Goal: Task Accomplishment & Management: Use online tool/utility

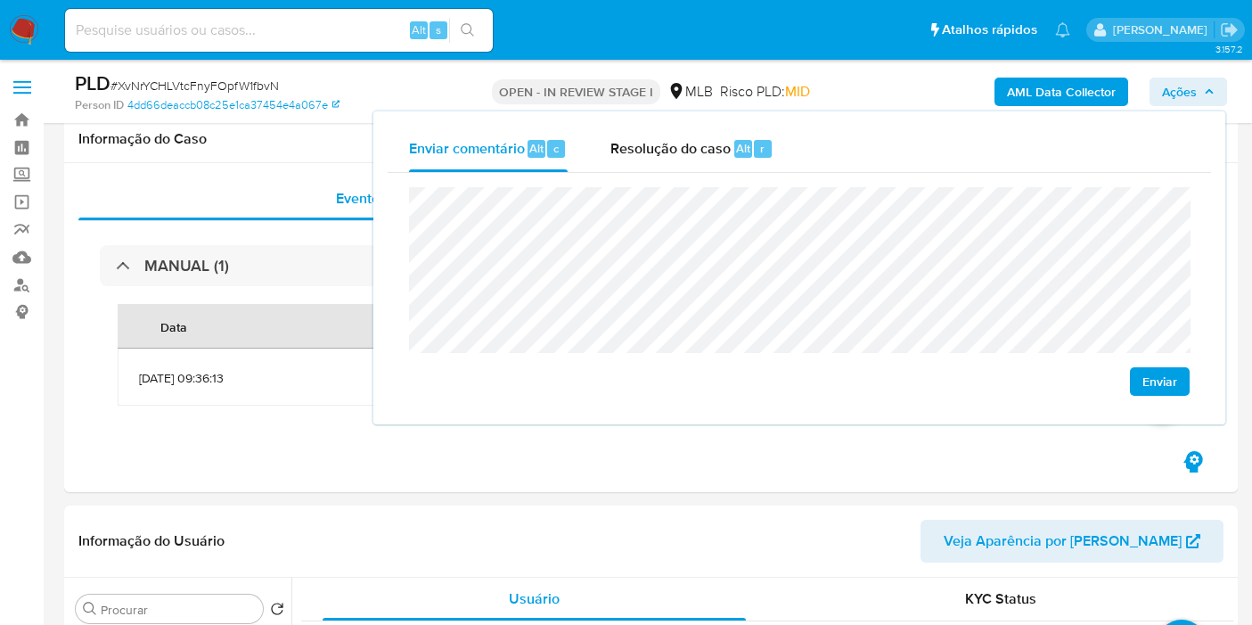
scroll to position [396, 0]
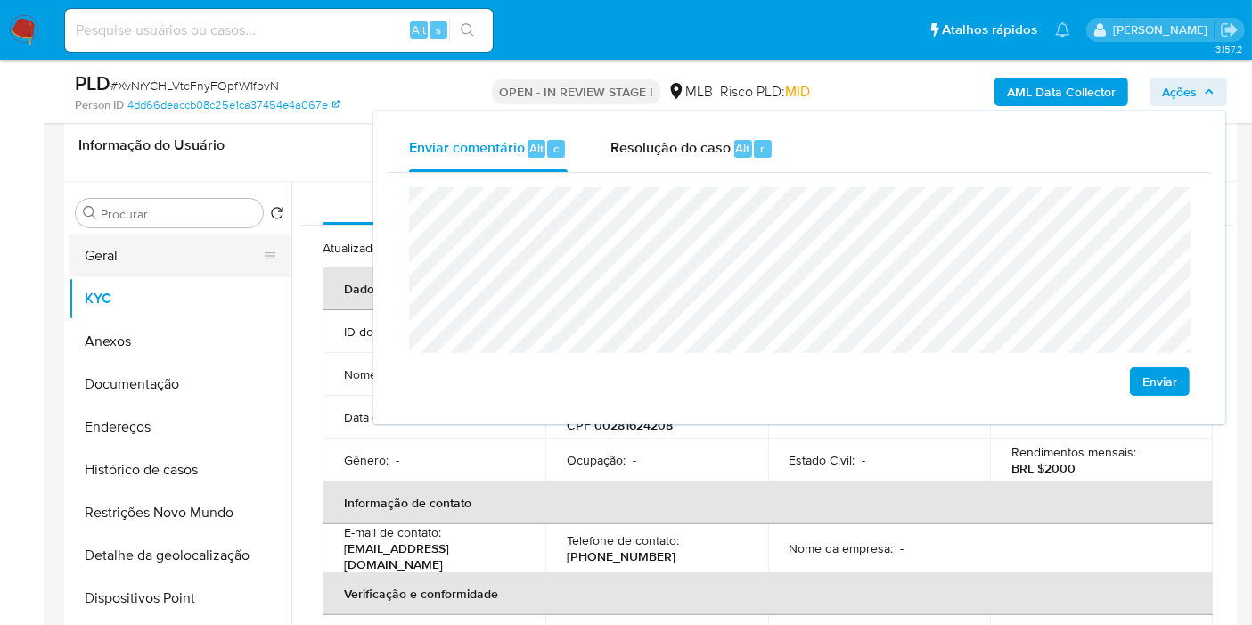
click at [150, 255] on button "Geral" at bounding box center [173, 255] width 209 height 43
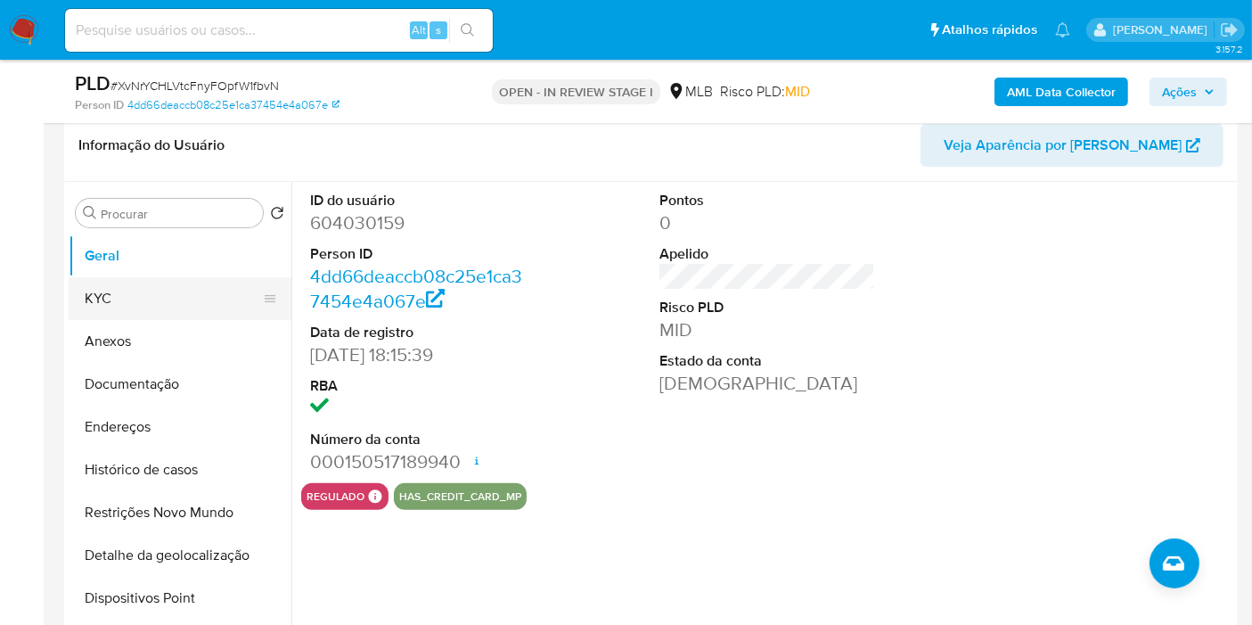
click at [180, 299] on button "KYC" at bounding box center [173, 298] width 209 height 43
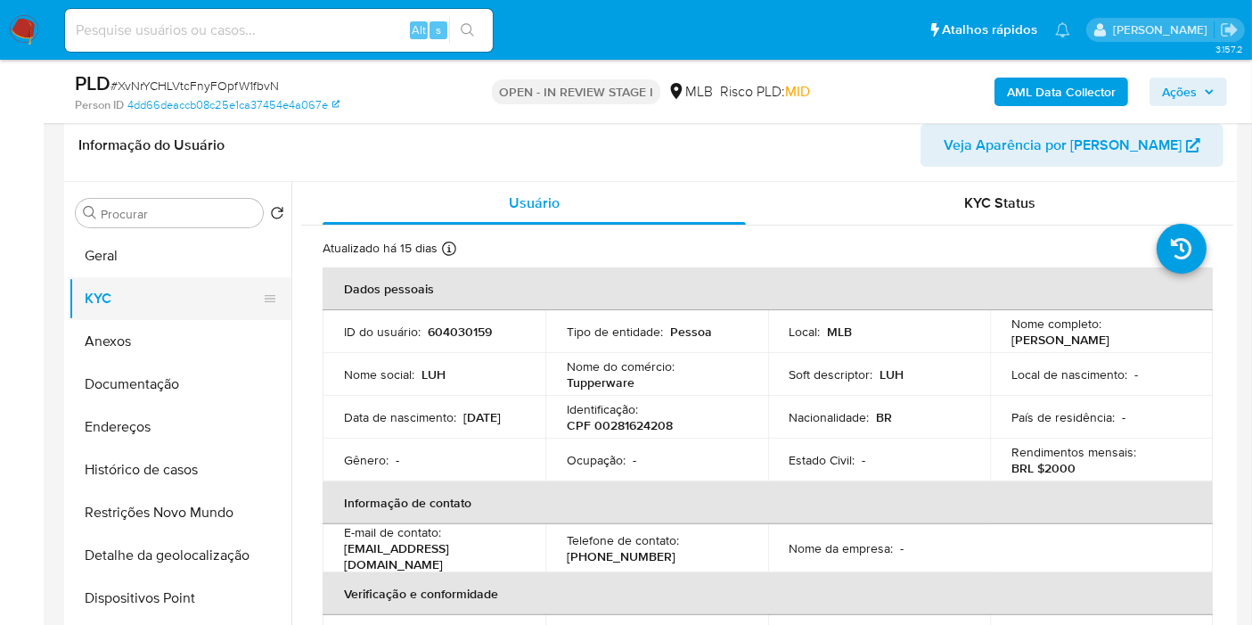
drag, startPoint x: 160, startPoint y: 256, endPoint x: 271, endPoint y: 258, distance: 111.5
click at [160, 257] on button "Geral" at bounding box center [180, 255] width 223 height 43
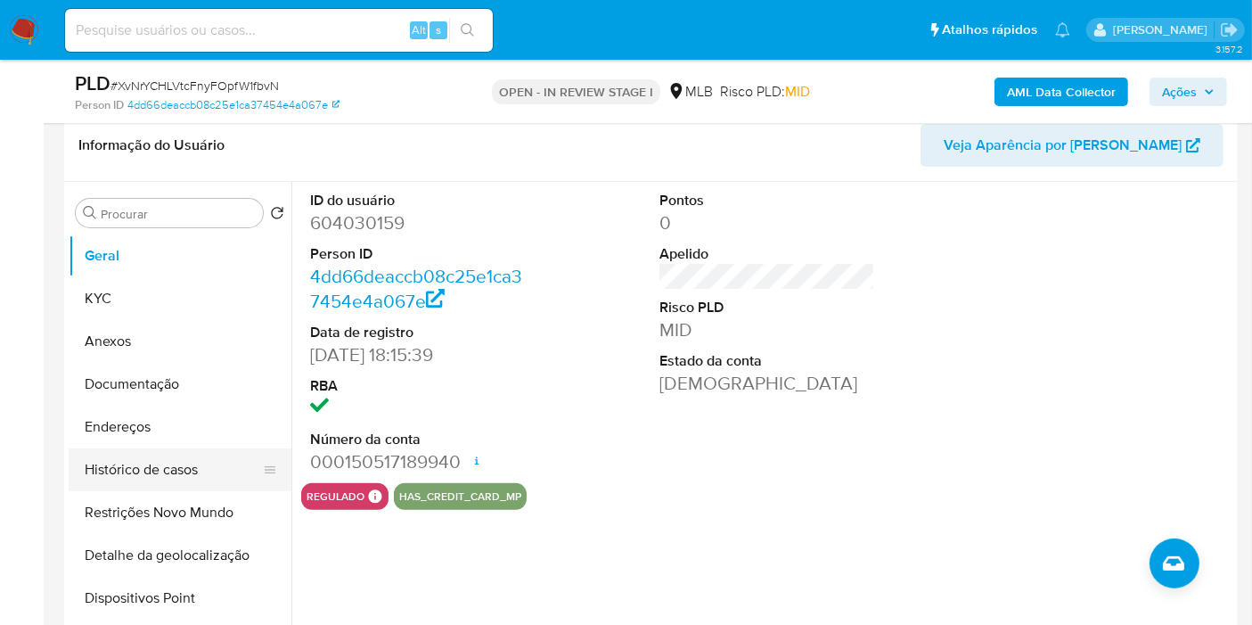
click at [193, 472] on button "Histórico de casos" at bounding box center [173, 469] width 209 height 43
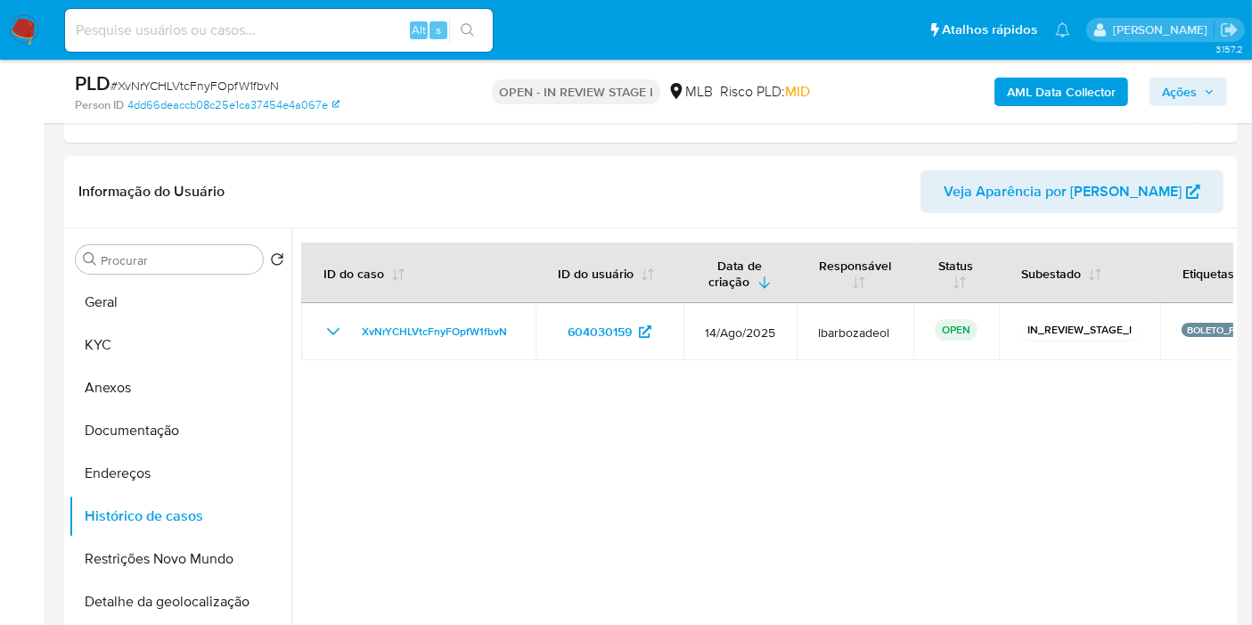
scroll to position [297, 0]
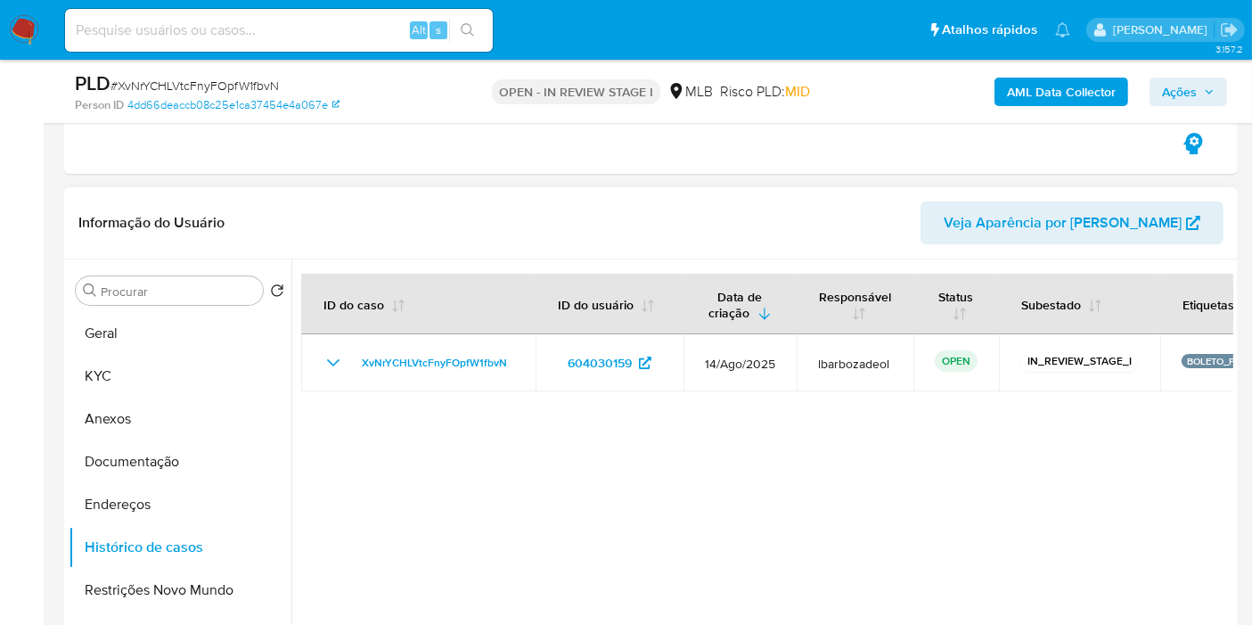
click at [1041, 230] on span "Veja Aparência por [PERSON_NAME]" at bounding box center [1063, 222] width 238 height 43
click at [154, 316] on button "Geral" at bounding box center [173, 333] width 209 height 43
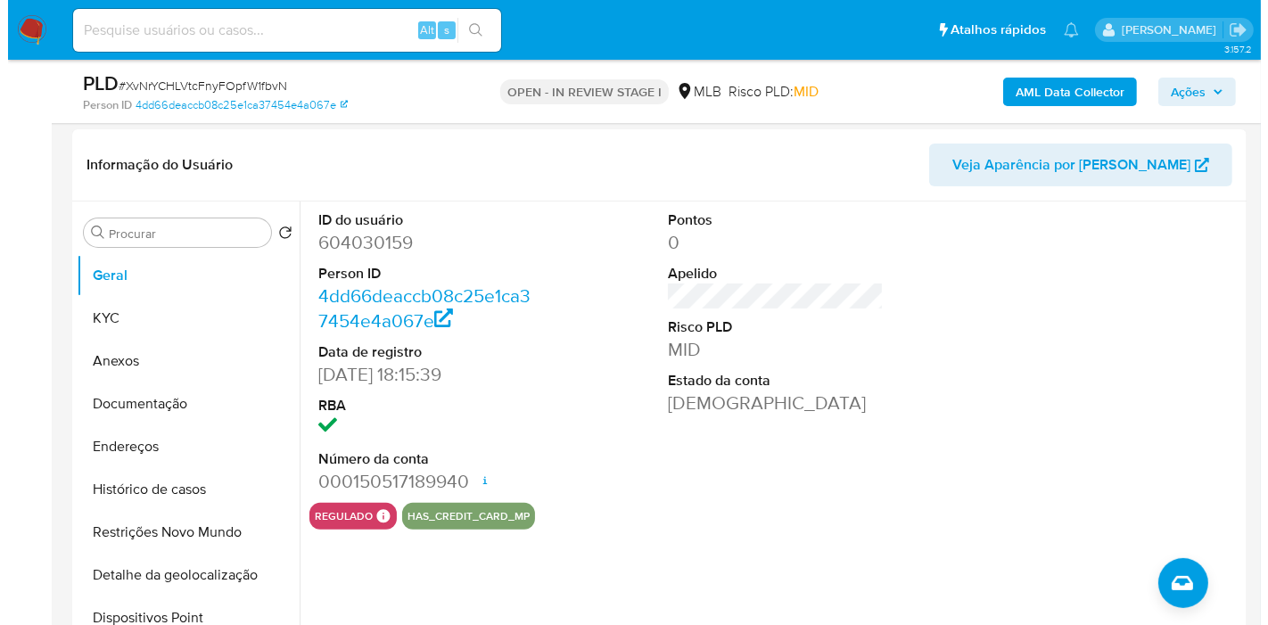
scroll to position [381, 0]
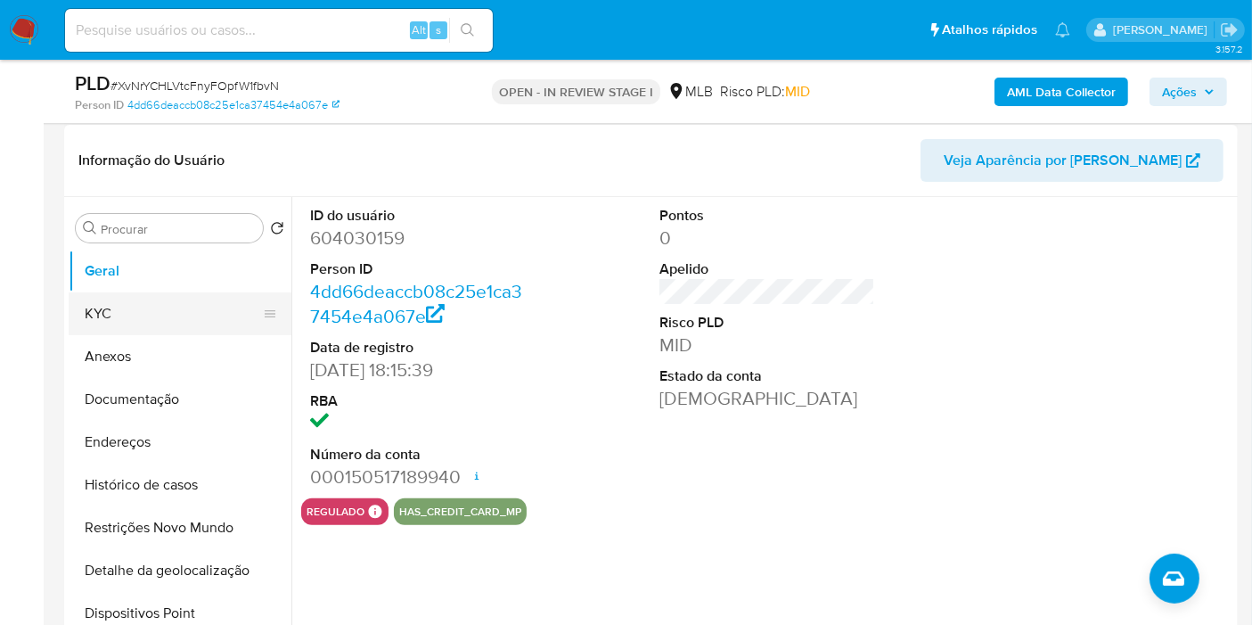
click at [106, 310] on button "KYC" at bounding box center [173, 313] width 209 height 43
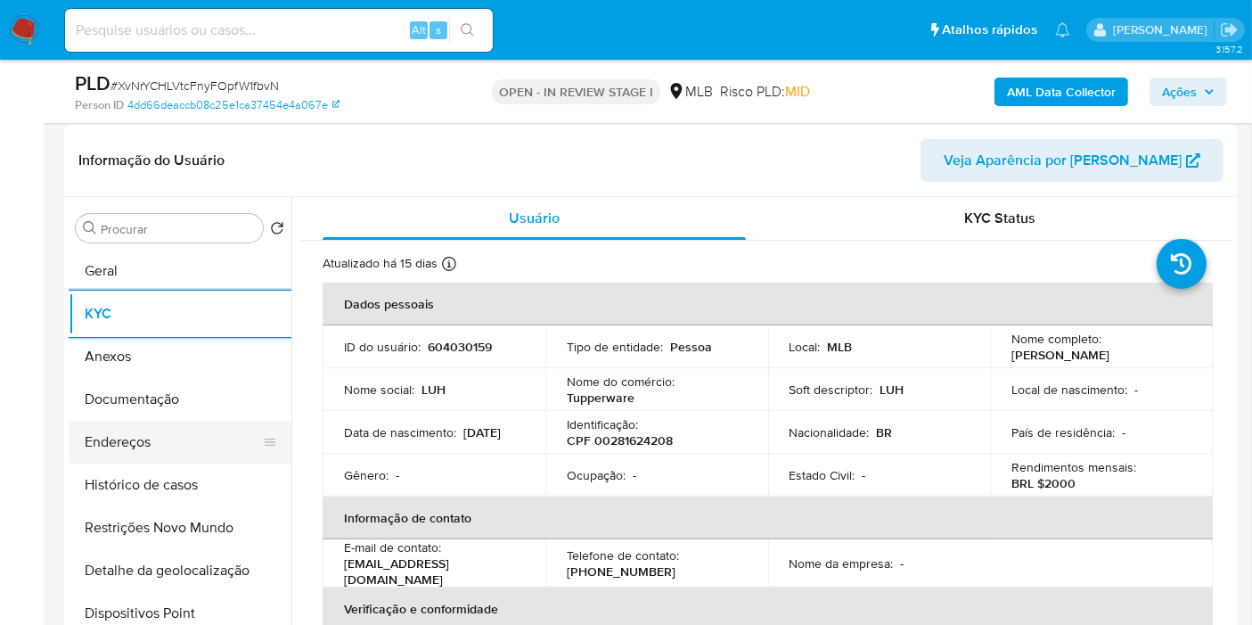
click at [201, 444] on button "Endereços" at bounding box center [173, 442] width 209 height 43
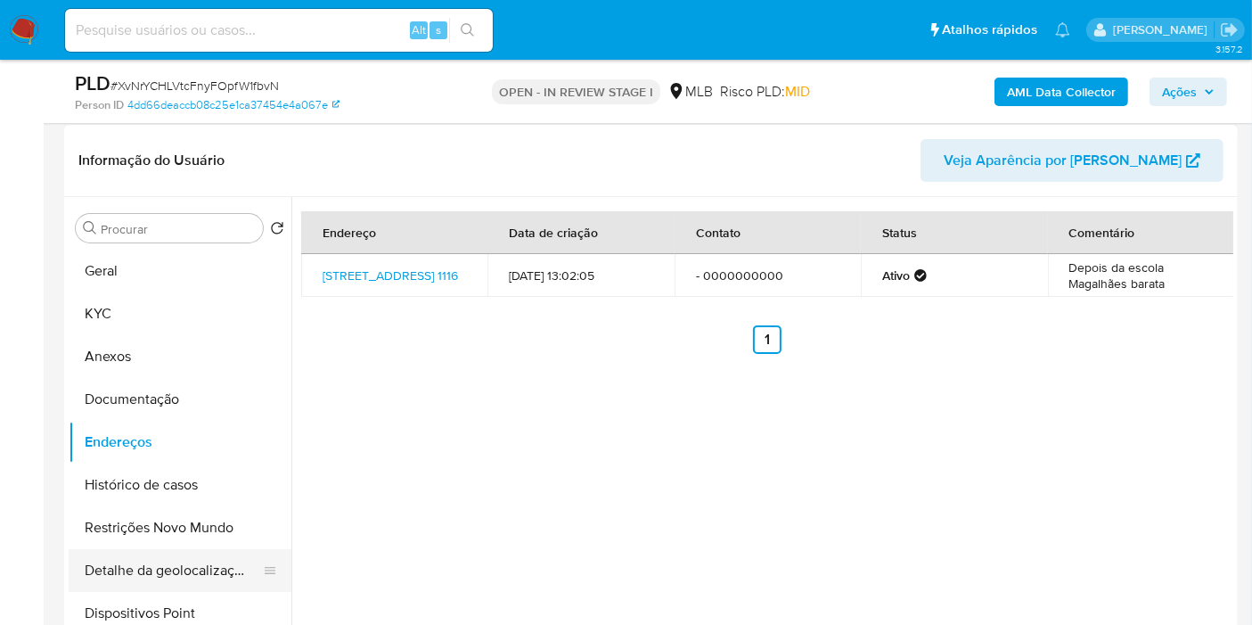
click at [193, 568] on button "Detalhe da geolocalização" at bounding box center [173, 570] width 209 height 43
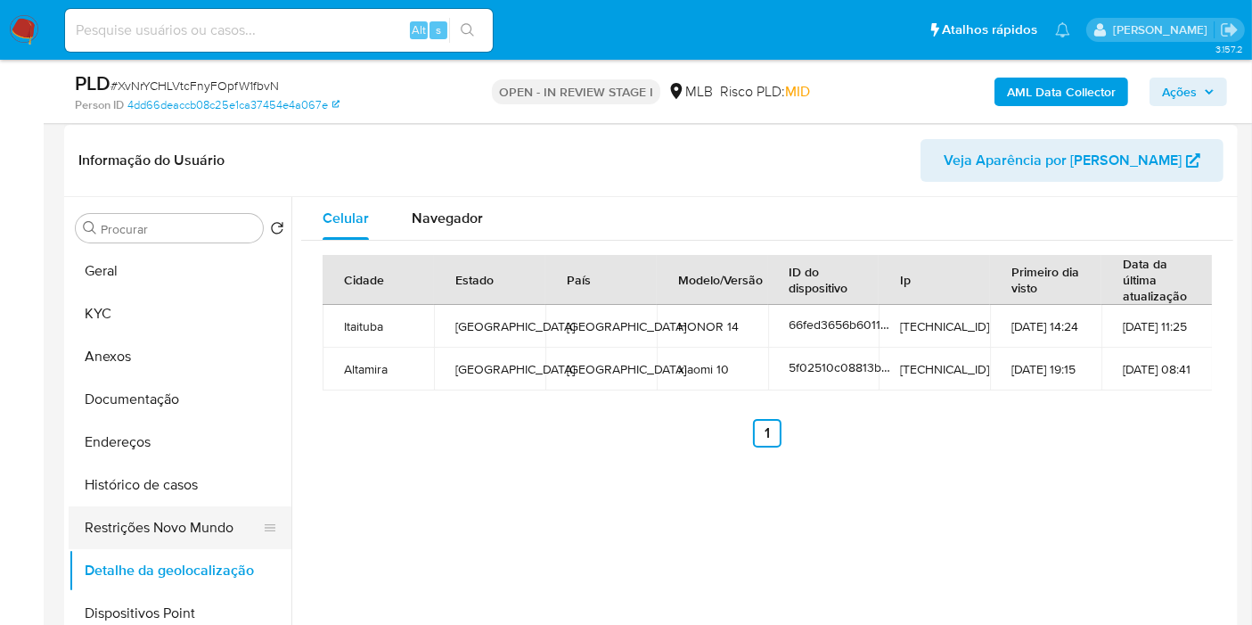
click at [166, 520] on button "Restrições Novo Mundo" at bounding box center [173, 527] width 209 height 43
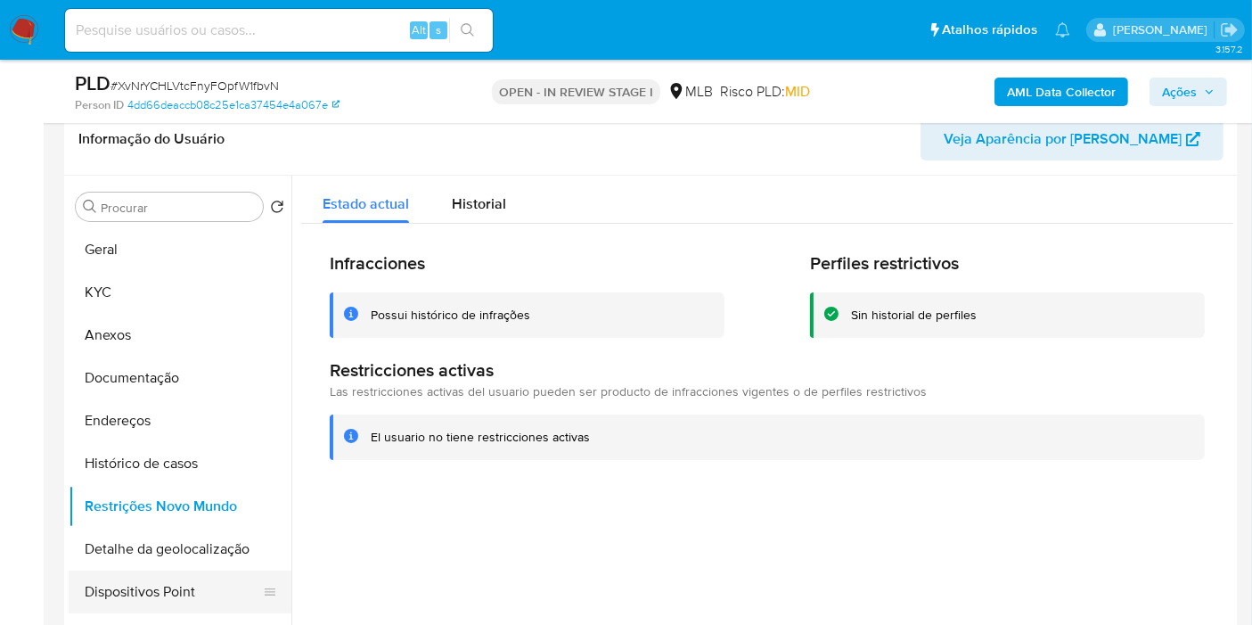
click at [162, 589] on button "Dispositivos Point" at bounding box center [173, 591] width 209 height 43
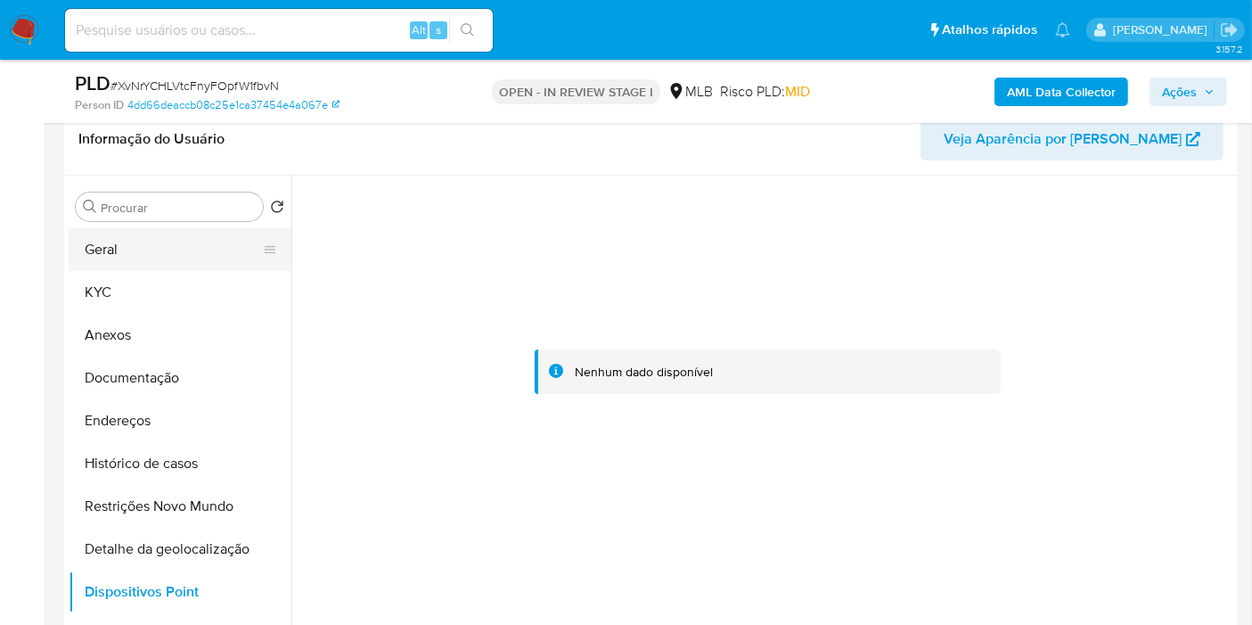
click at [183, 242] on button "Geral" at bounding box center [173, 249] width 209 height 43
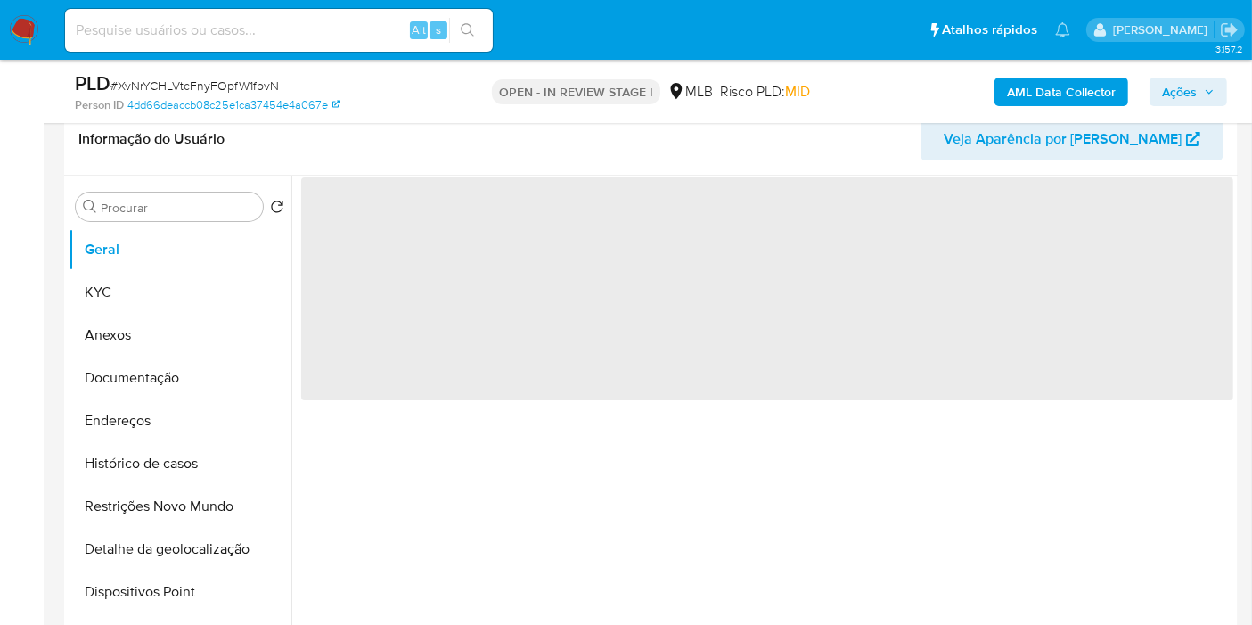
click at [1184, 91] on span "Ações" at bounding box center [1179, 92] width 35 height 29
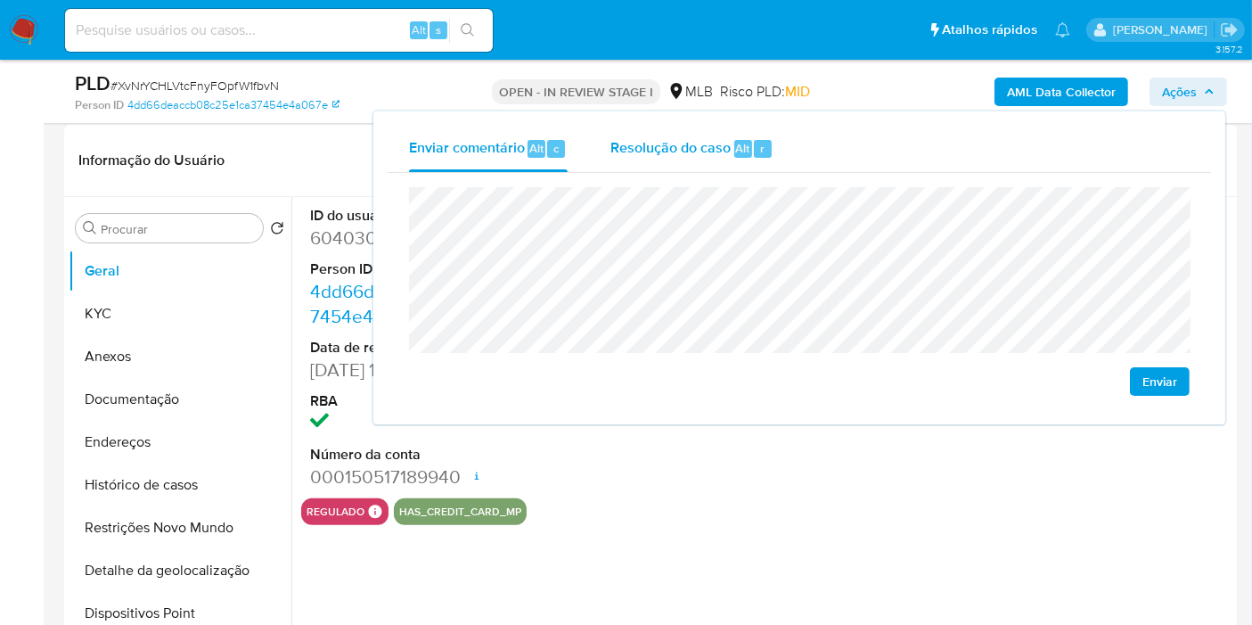
click at [737, 162] on div "Resolução do caso Alt r" at bounding box center [692, 149] width 163 height 46
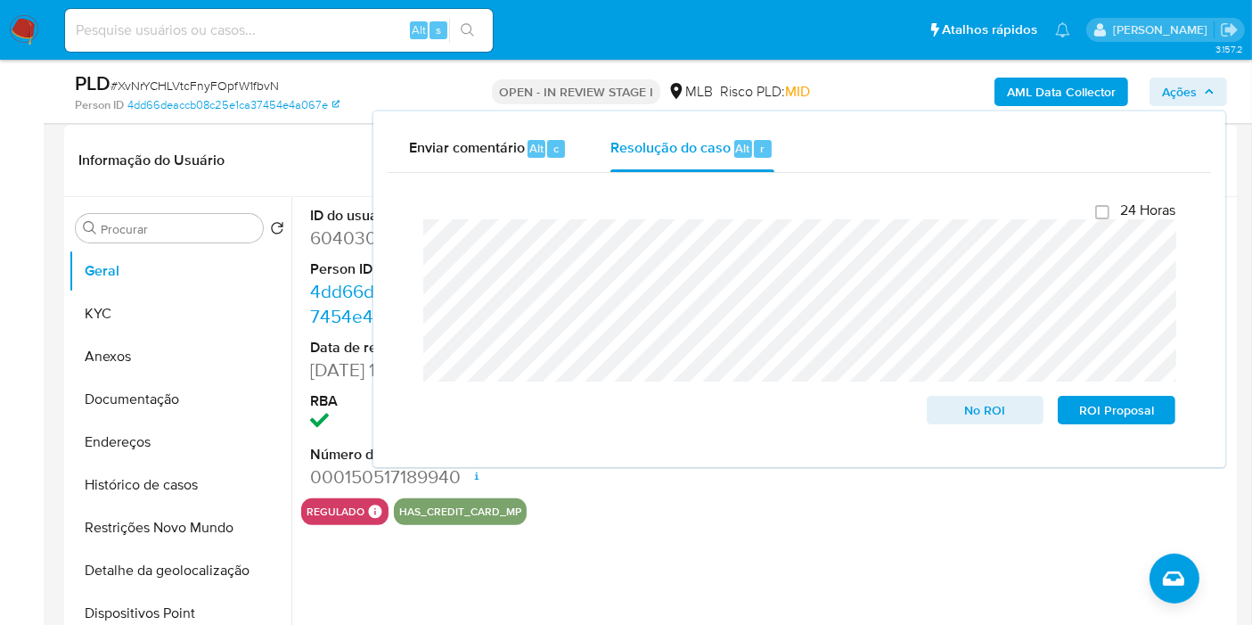
drag, startPoint x: 851, startPoint y: 85, endPoint x: 919, endPoint y: 85, distance: 67.7
click at [853, 85] on div "AML Data Collector Ações Enviar comentário Alt c Resolução do caso Alt r Fecham…" at bounding box center [1038, 91] width 380 height 42
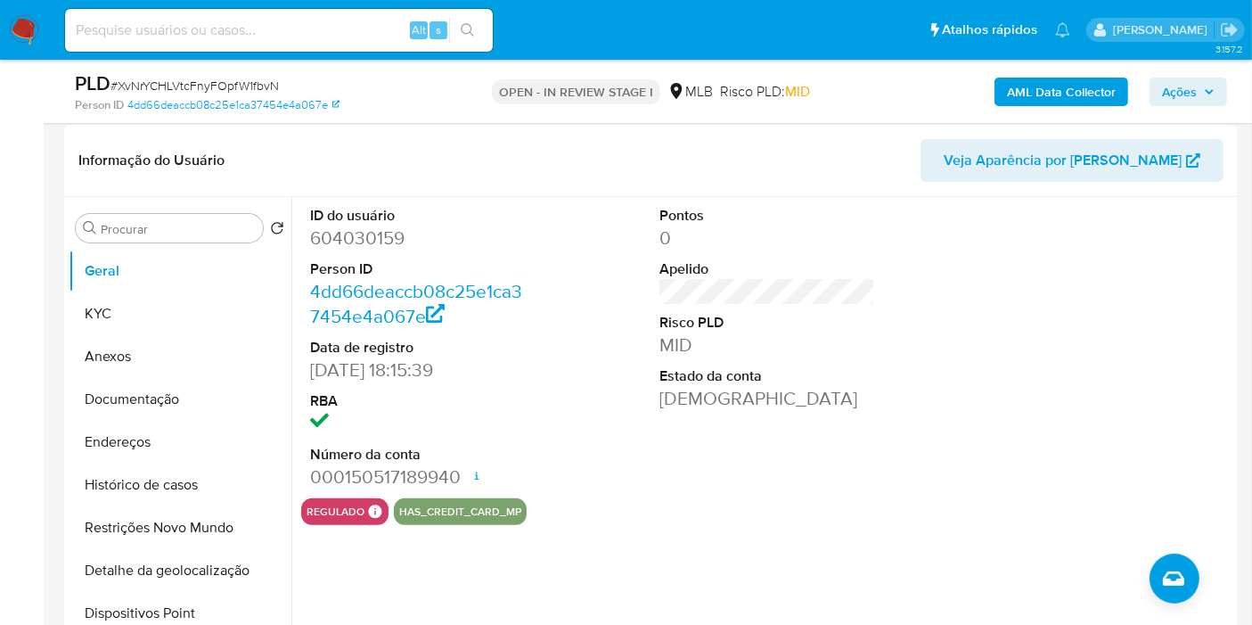
click at [1019, 87] on b "AML Data Collector" at bounding box center [1061, 92] width 109 height 29
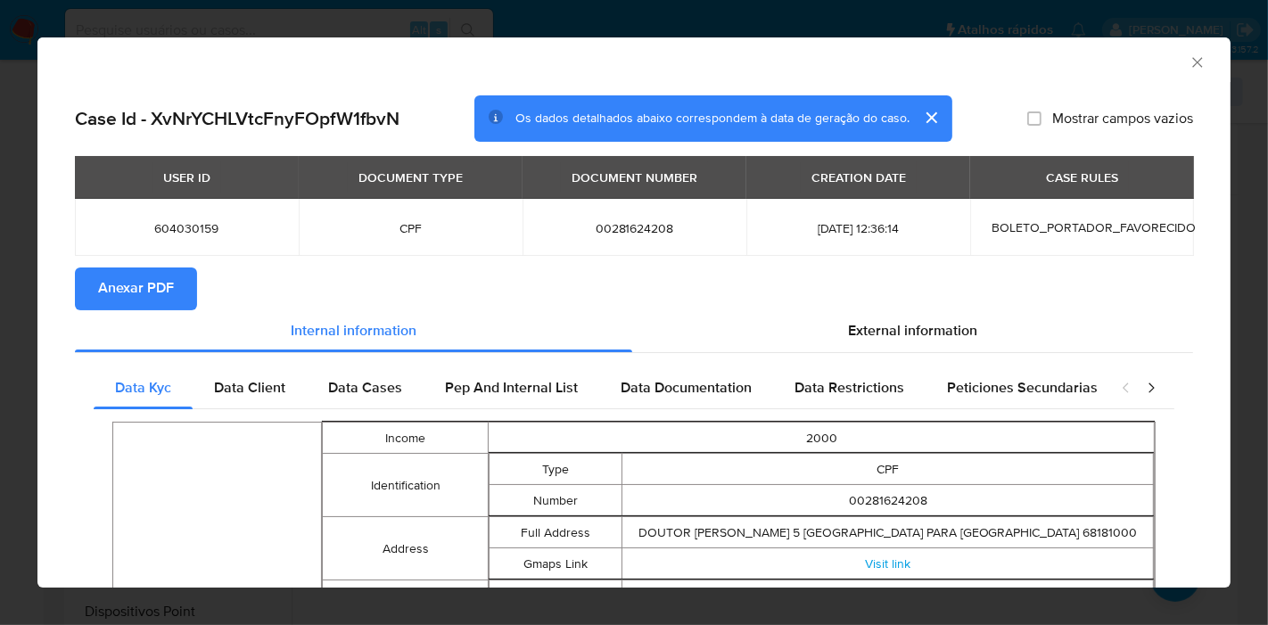
click at [138, 286] on span "Anexar PDF" at bounding box center [136, 288] width 76 height 39
click at [1192, 60] on icon "Fechar a janela" at bounding box center [1197, 62] width 10 height 10
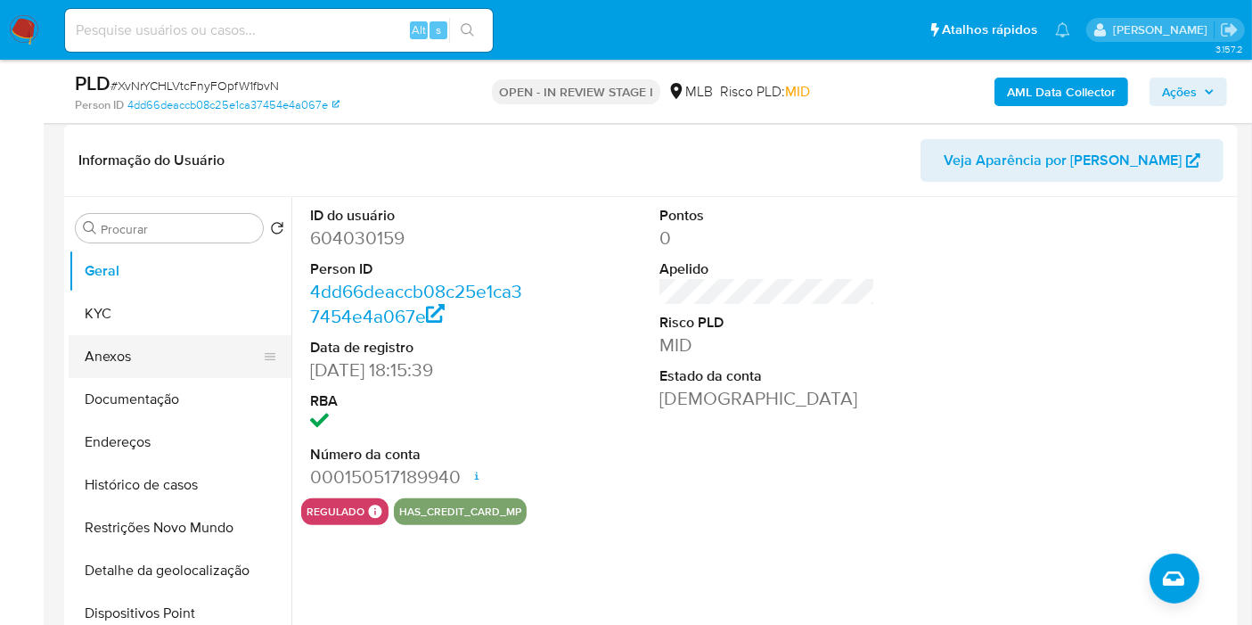
click at [164, 342] on button "Anexos" at bounding box center [173, 356] width 209 height 43
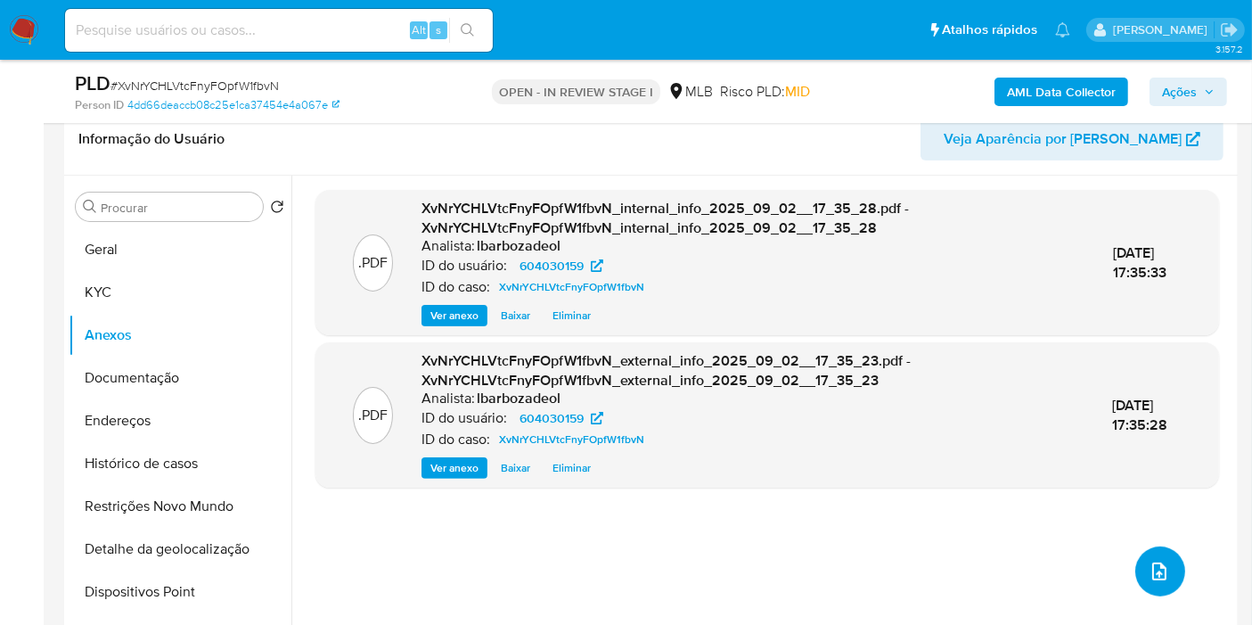
click at [1149, 561] on span "upload-file" at bounding box center [1159, 571] width 21 height 21
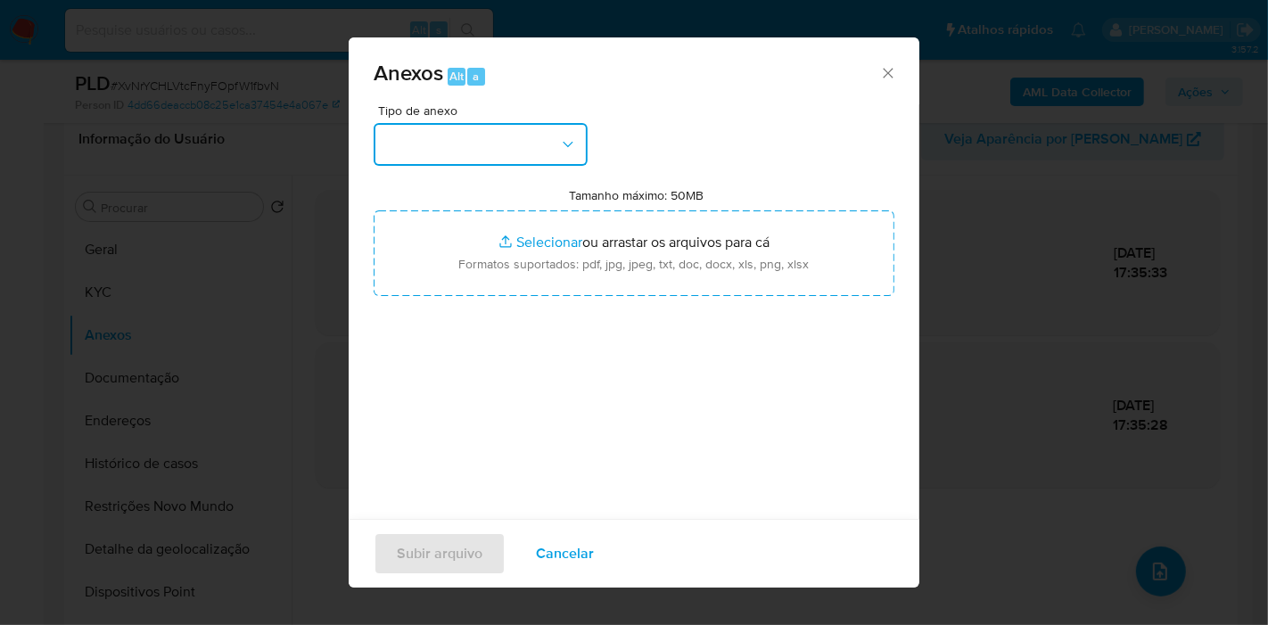
click at [513, 145] on button "button" at bounding box center [480, 144] width 214 height 43
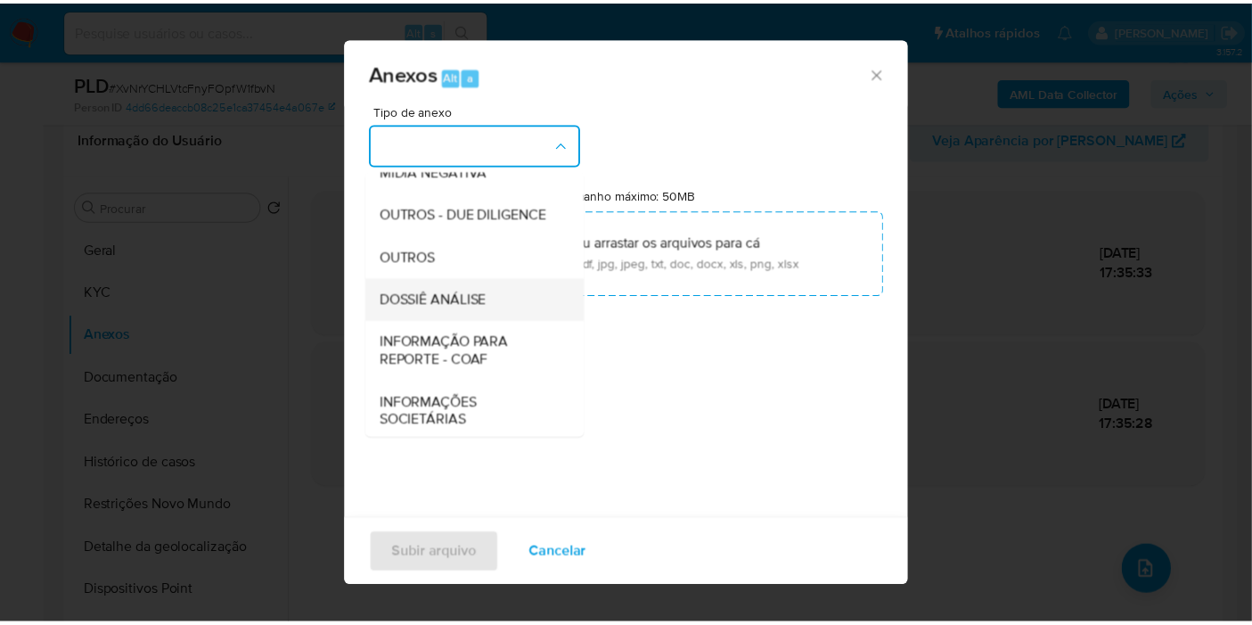
scroll to position [274, 0]
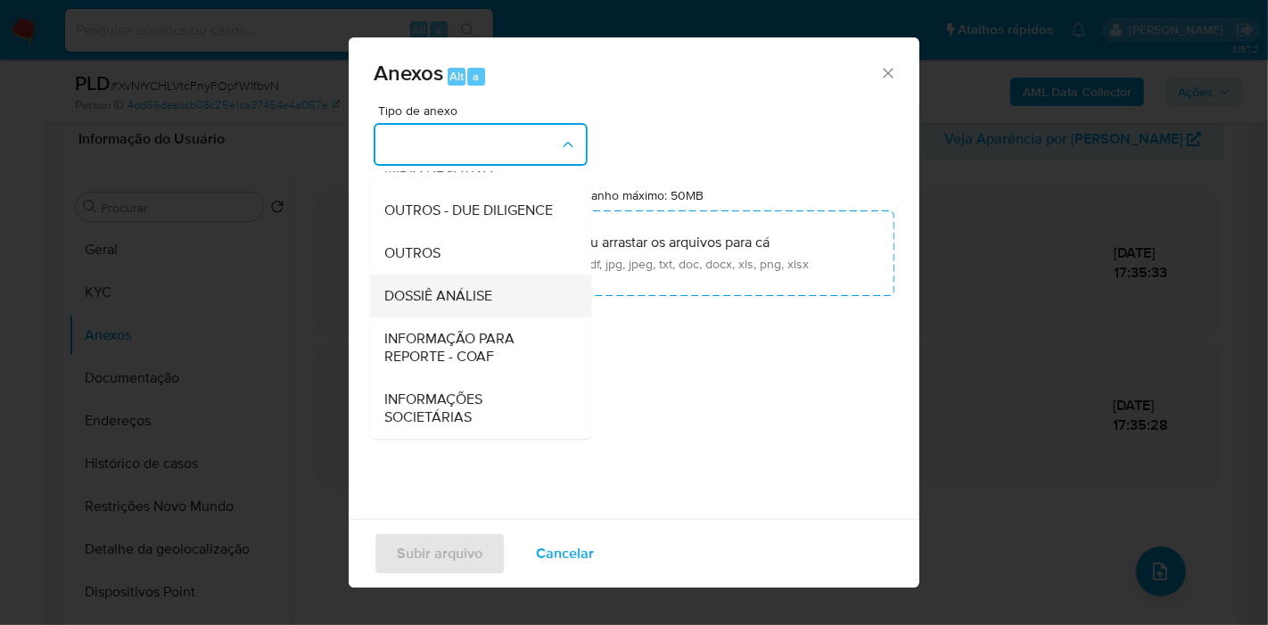
click at [488, 299] on span "DOSSIÊ ANÁLISE" at bounding box center [438, 296] width 108 height 18
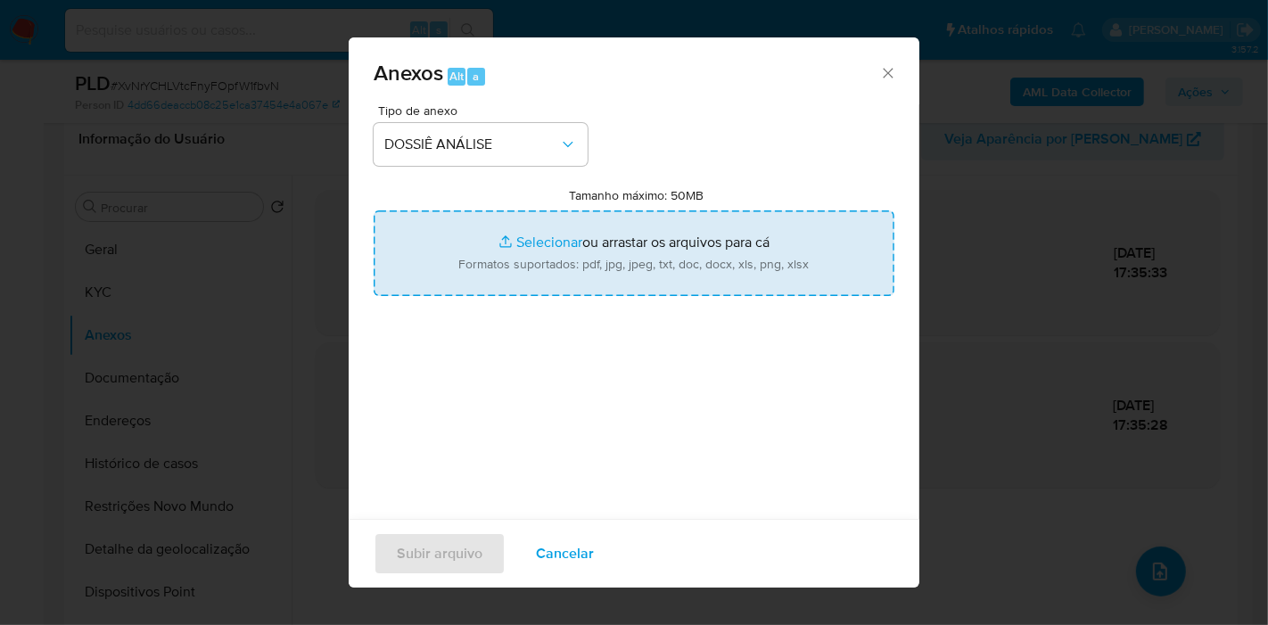
click at [579, 251] on input "Tamanho máximo: 50MB Selecionar arquivos" at bounding box center [633, 253] width 521 height 86
type input "C:\fakepath\Mulan 604030159_2025_09_02_14_48_19.pdf"
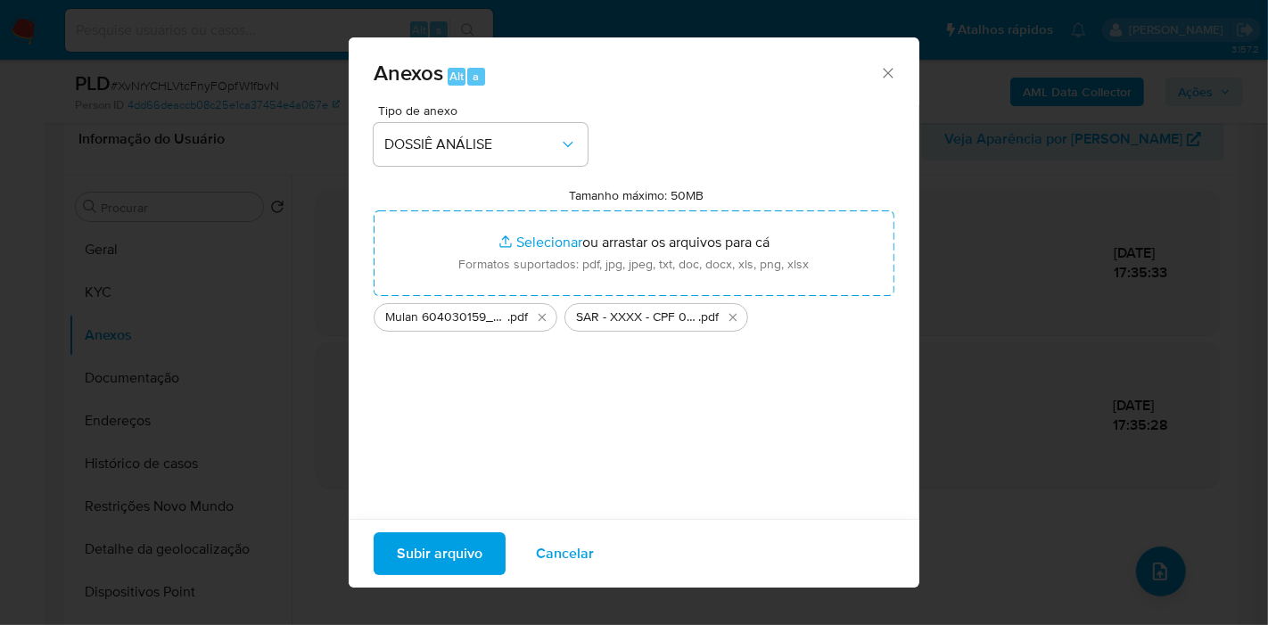
click at [443, 558] on span "Subir arquivo" at bounding box center [440, 553] width 86 height 39
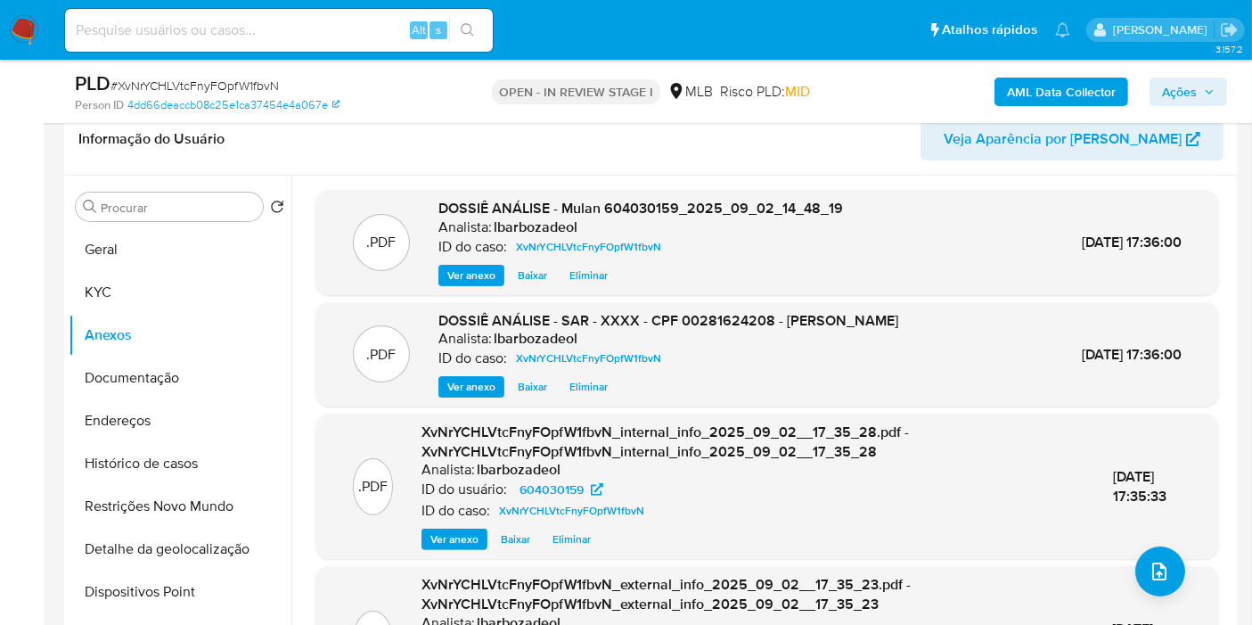
drag, startPoint x: 1198, startPoint y: 103, endPoint x: 1171, endPoint y: 107, distance: 27.1
click at [1198, 102] on span "Ações" at bounding box center [1188, 91] width 53 height 25
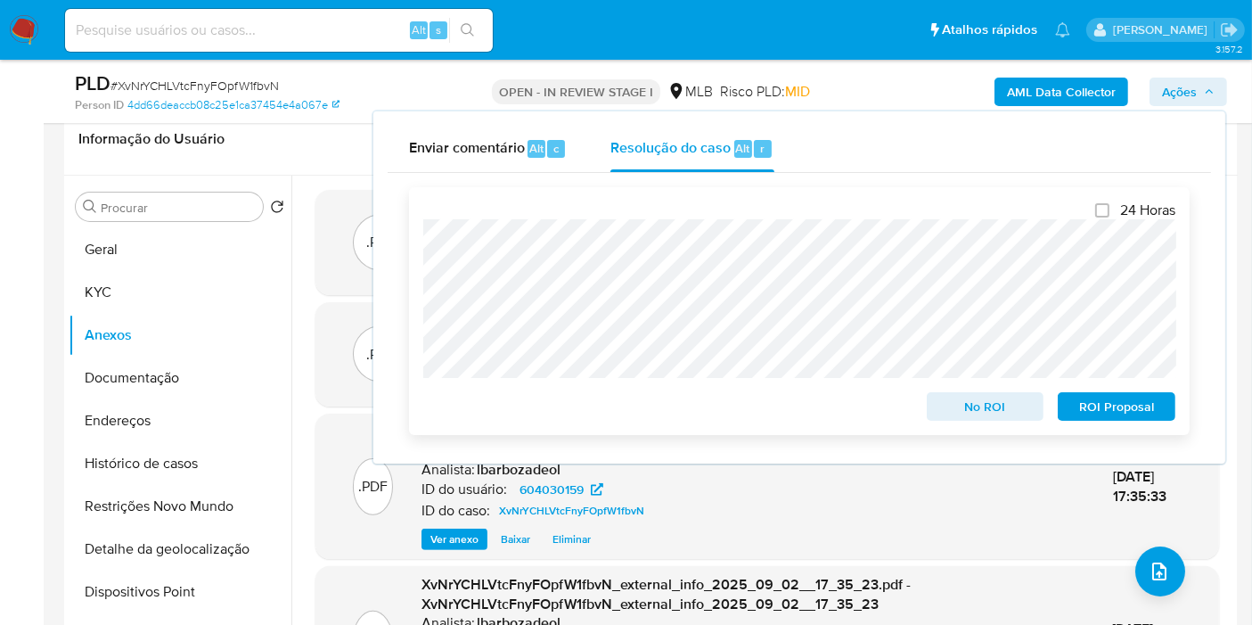
click at [1118, 408] on span "ROI Proposal" at bounding box center [1117, 406] width 93 height 25
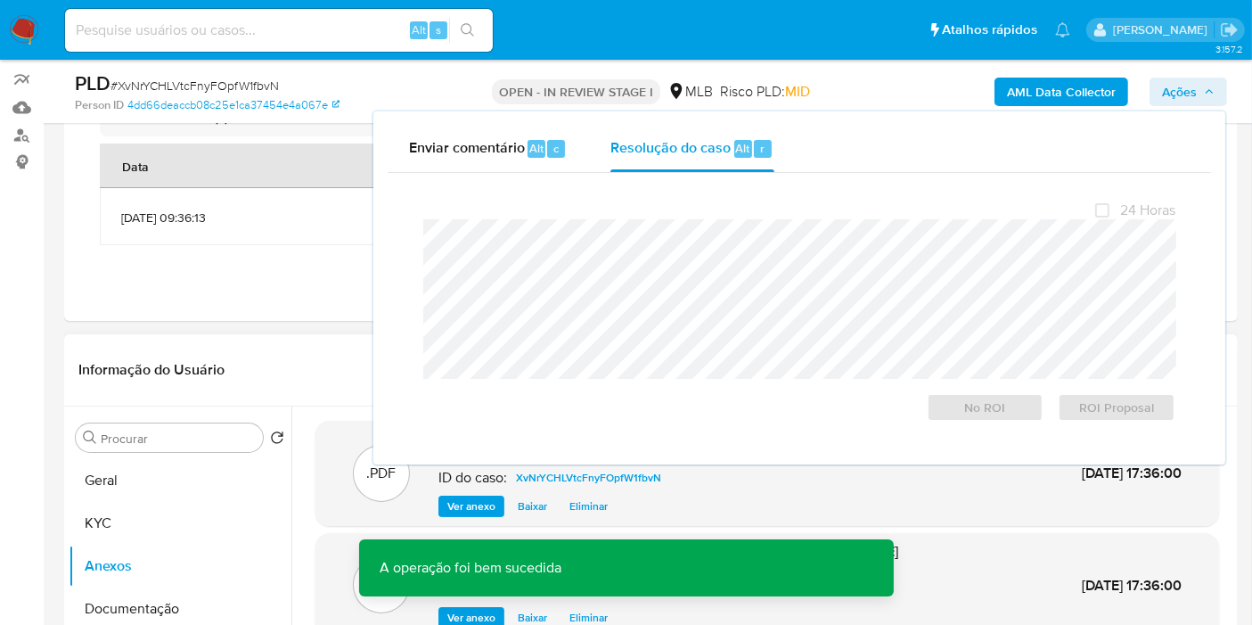
scroll to position [0, 0]
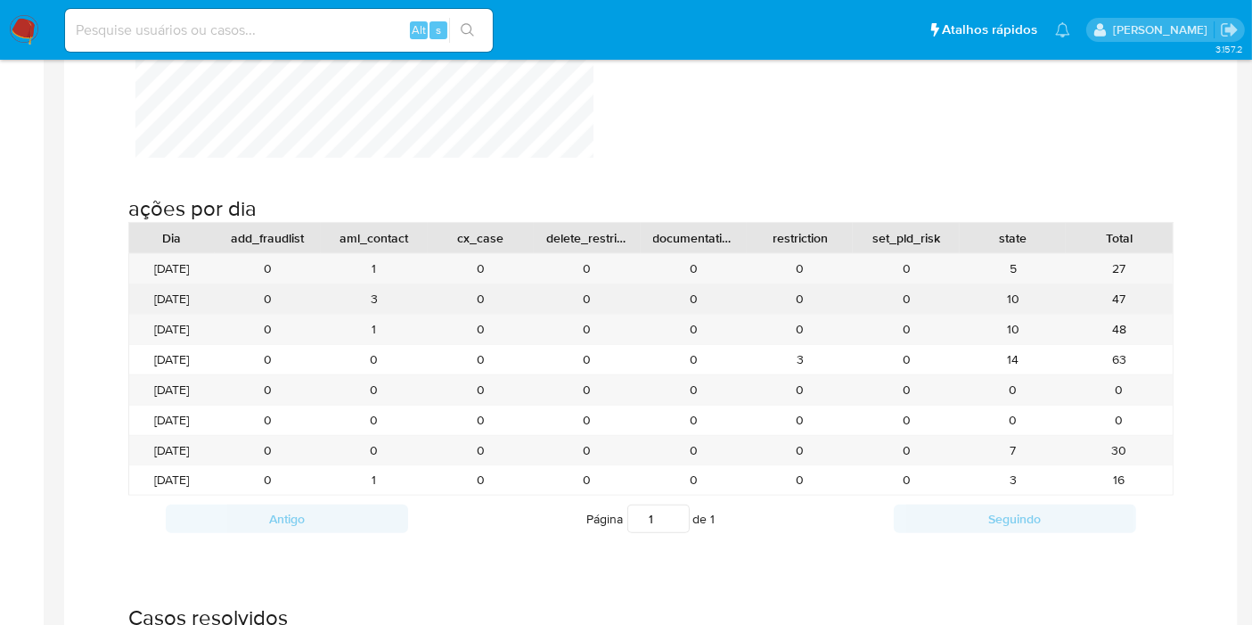
scroll to position [1584, 0]
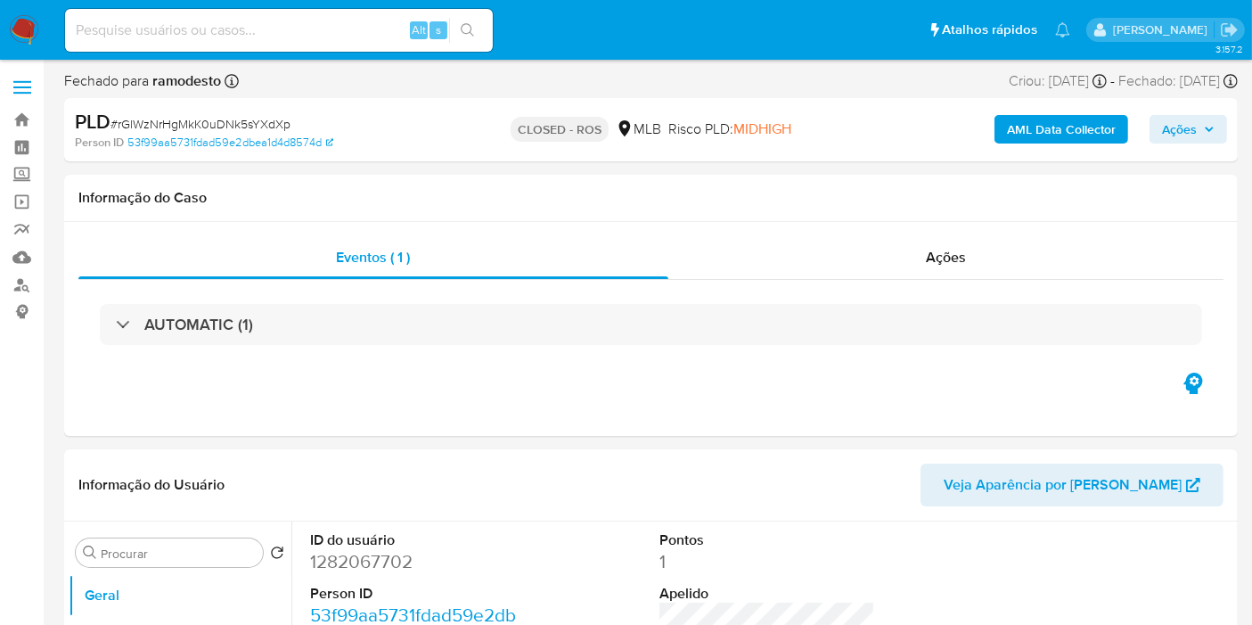
select select "10"
click at [321, 32] on input at bounding box center [279, 30] width 428 height 23
paste input "c12bc976df35829be1beb76366ceff33"
type input "c12bc976df35829be1beb76366ceff33"
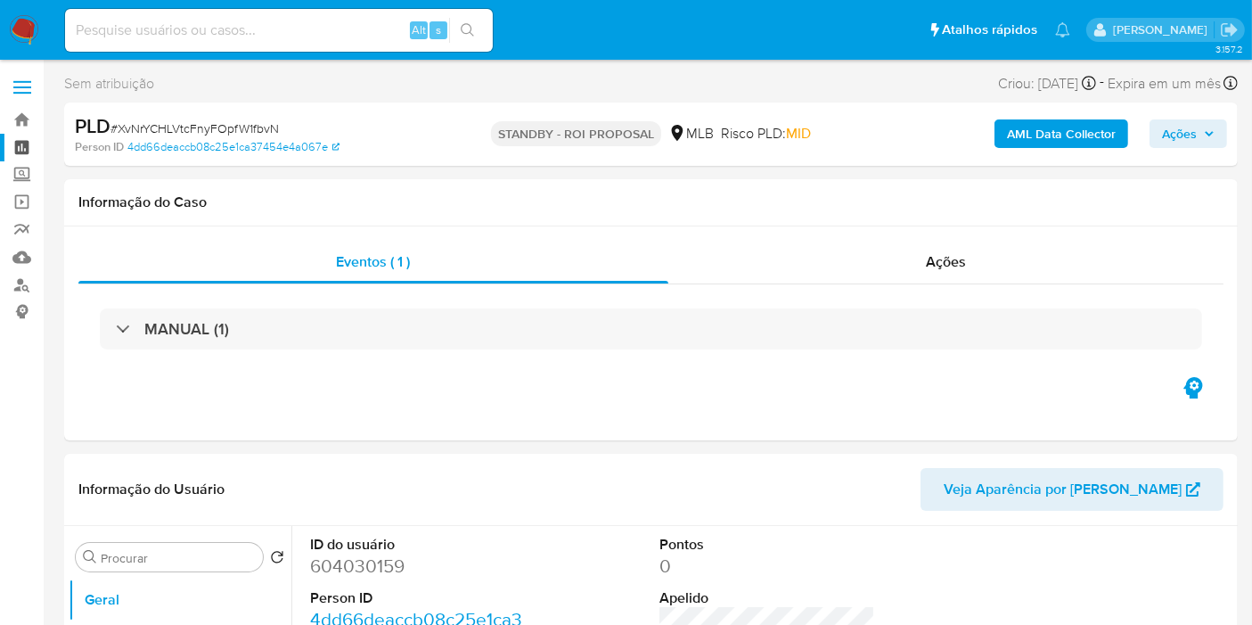
select select "10"
click at [22, 149] on link "Painel" at bounding box center [106, 148] width 212 height 28
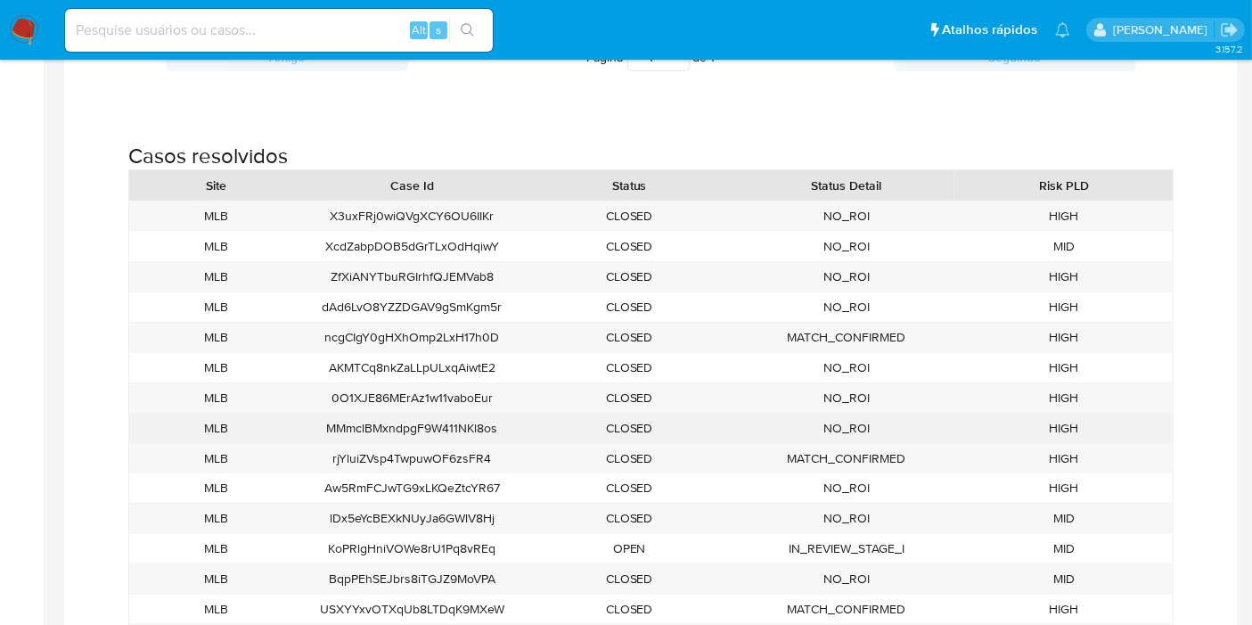
scroll to position [2191, 0]
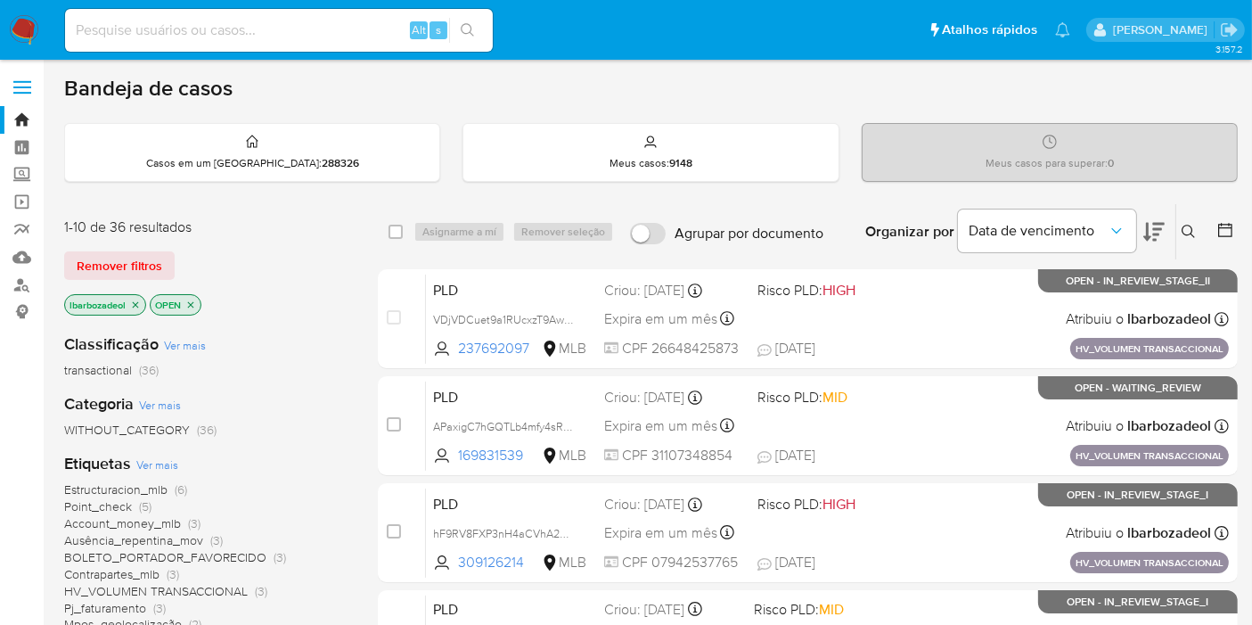
click at [135, 301] on icon "close-filter" at bounding box center [135, 304] width 11 height 11
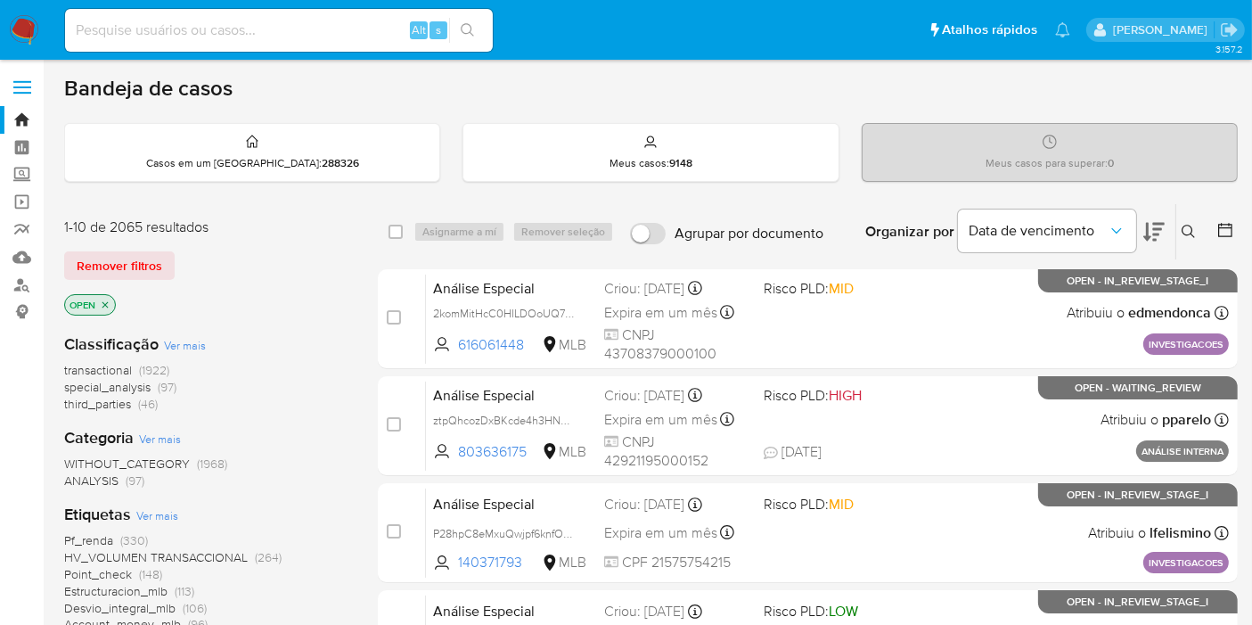
click at [12, 31] on img at bounding box center [24, 30] width 30 height 30
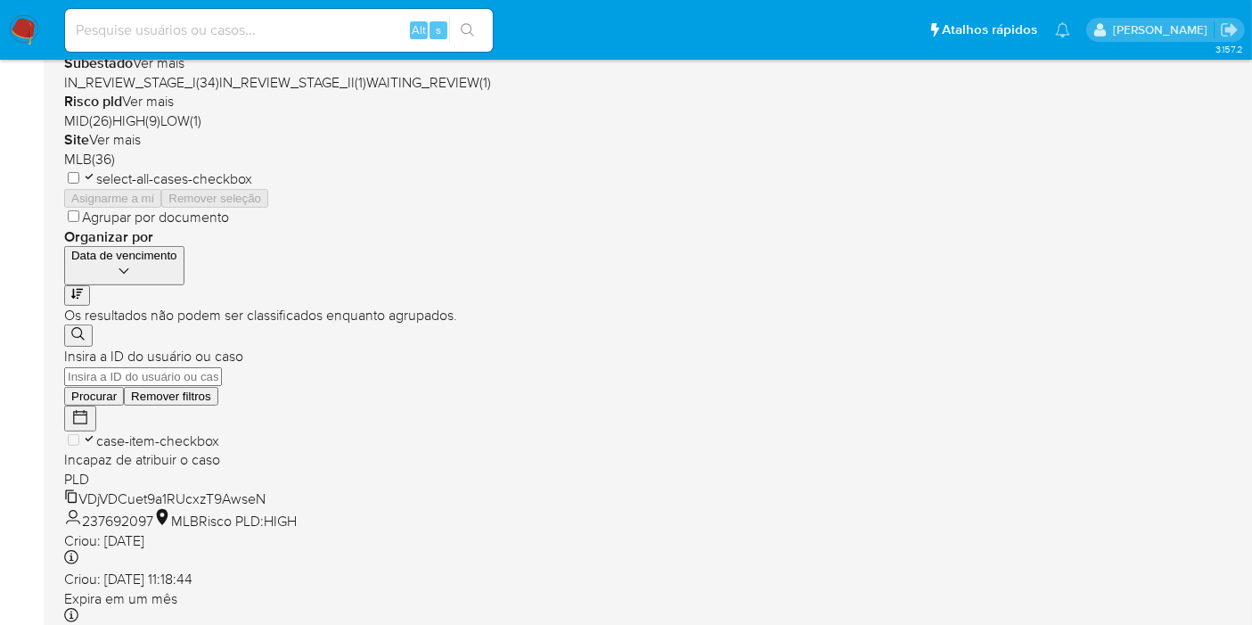
scroll to position [495, 0]
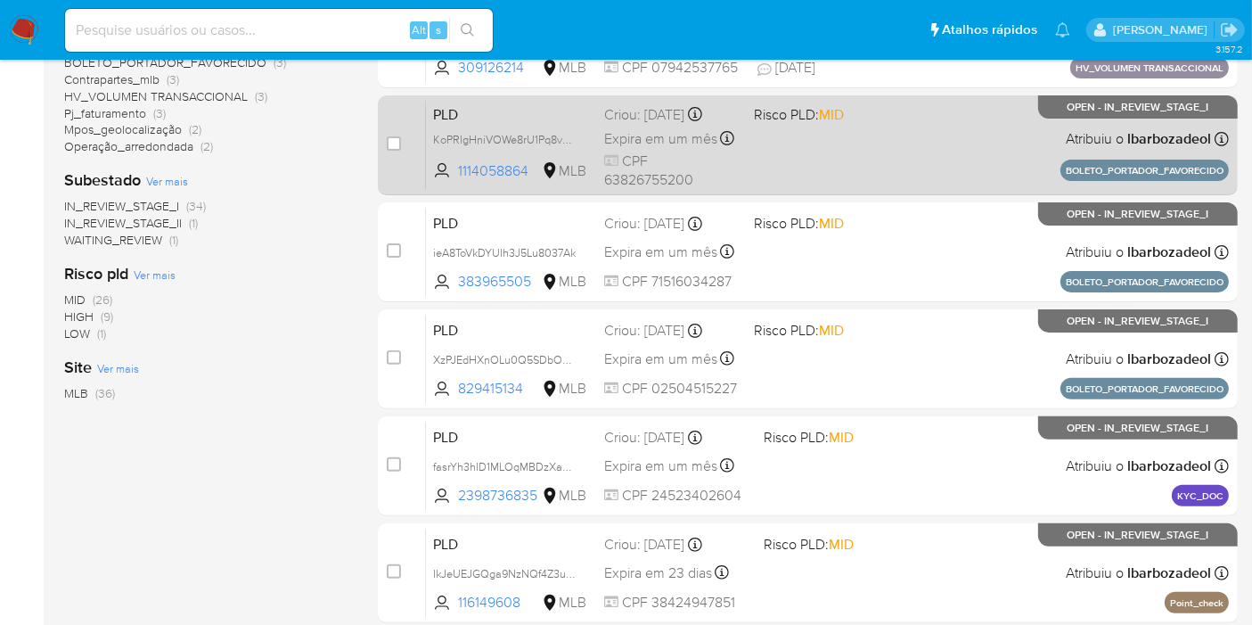
click at [812, 160] on div "PLD KoPRlgHniVOWe8rU1Pq8vREq 1114058864 MLB Risco PLD: MID Criou: [DATE] Criou:…" at bounding box center [827, 145] width 803 height 90
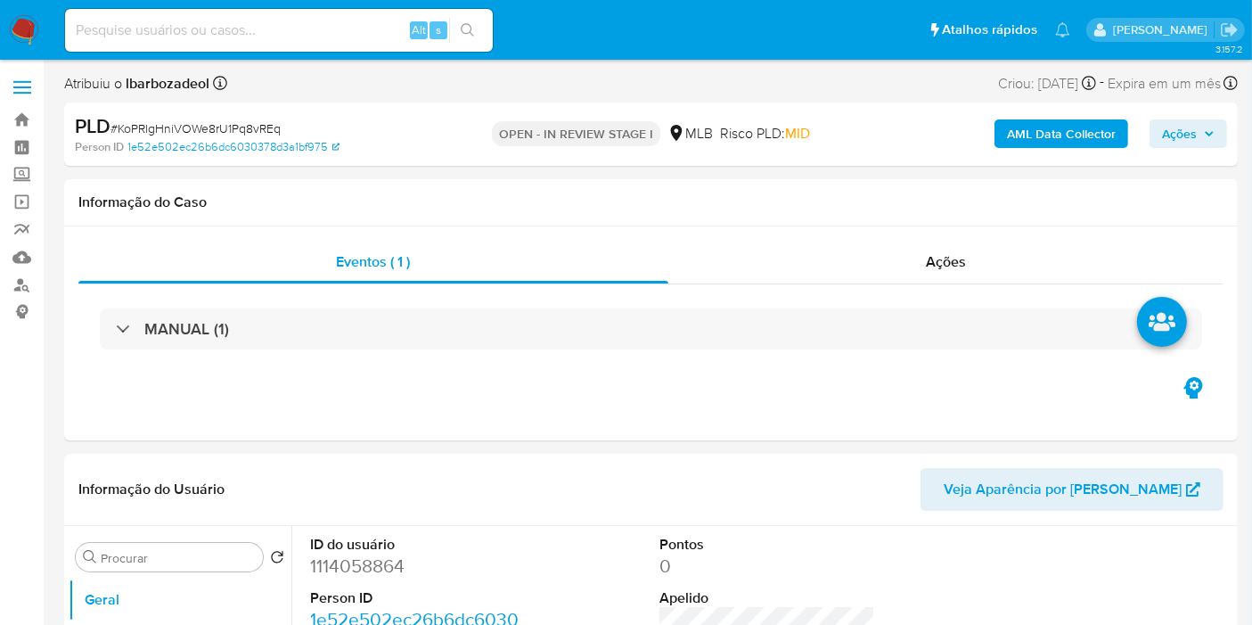
select select "10"
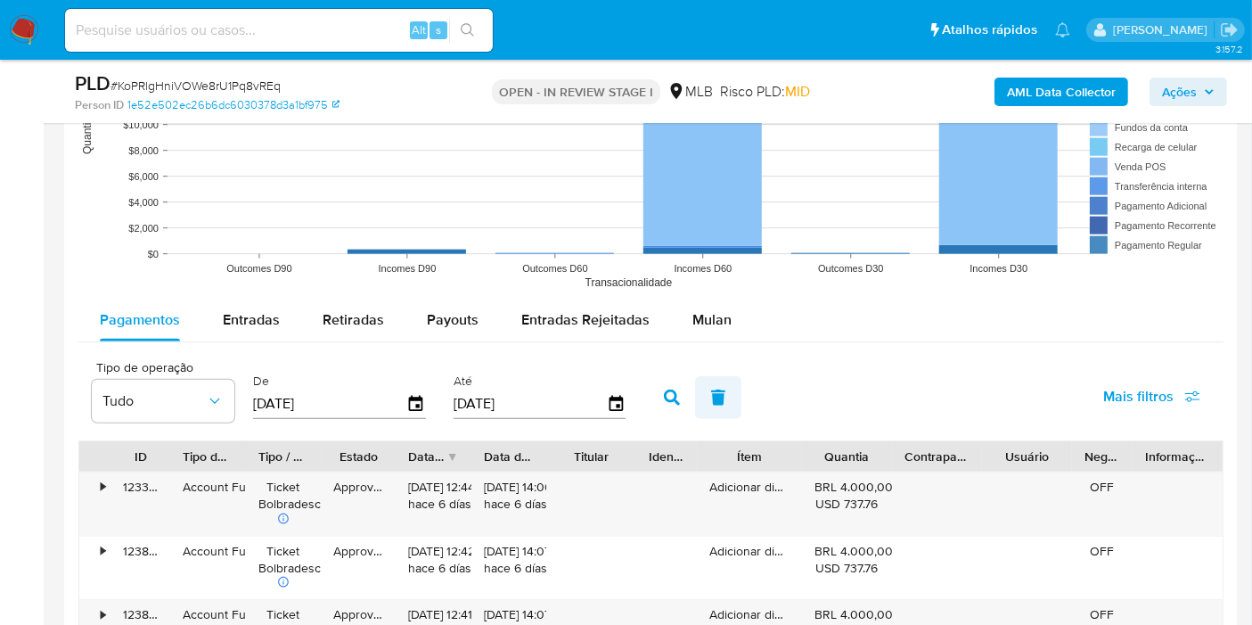
scroll to position [1783, 0]
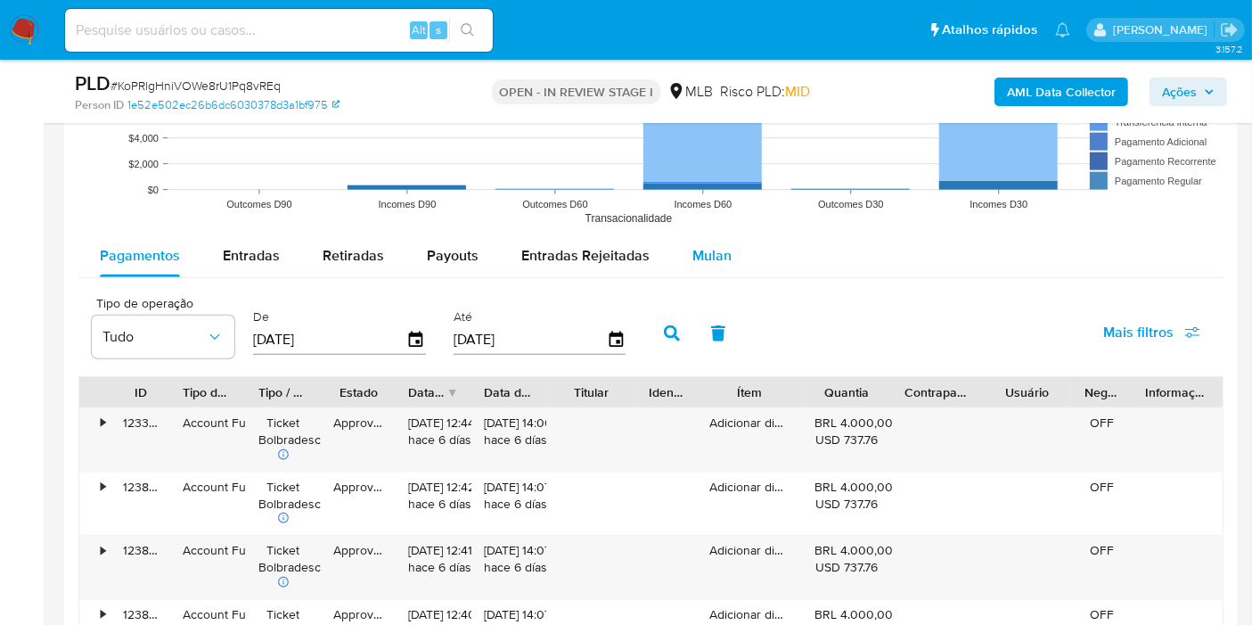
click at [717, 256] on span "Mulan" at bounding box center [712, 255] width 39 height 21
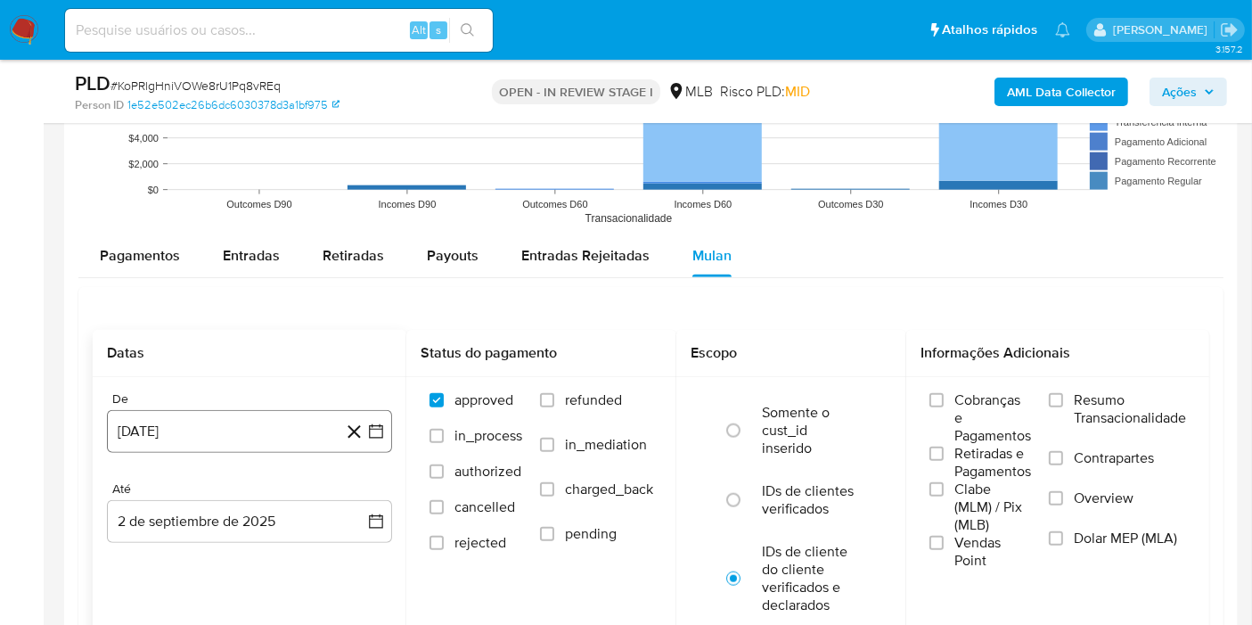
click at [218, 418] on button "2 de agosto de 2024" at bounding box center [249, 431] width 285 height 43
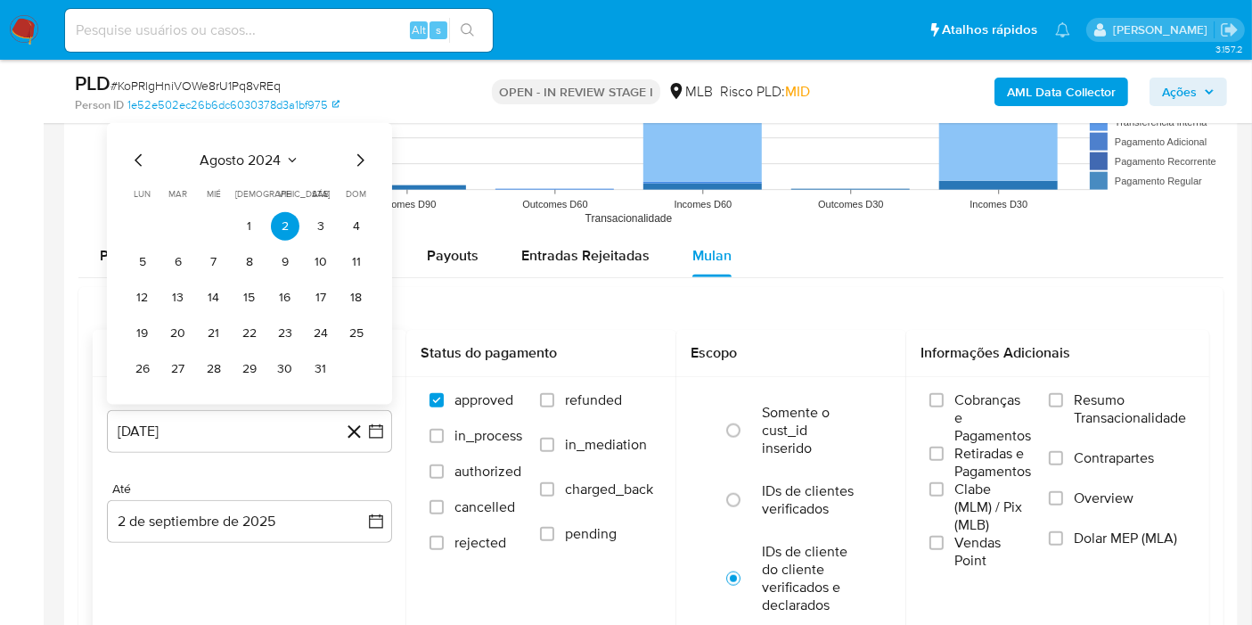
click at [254, 161] on span "agosto 2024" at bounding box center [241, 161] width 81 height 18
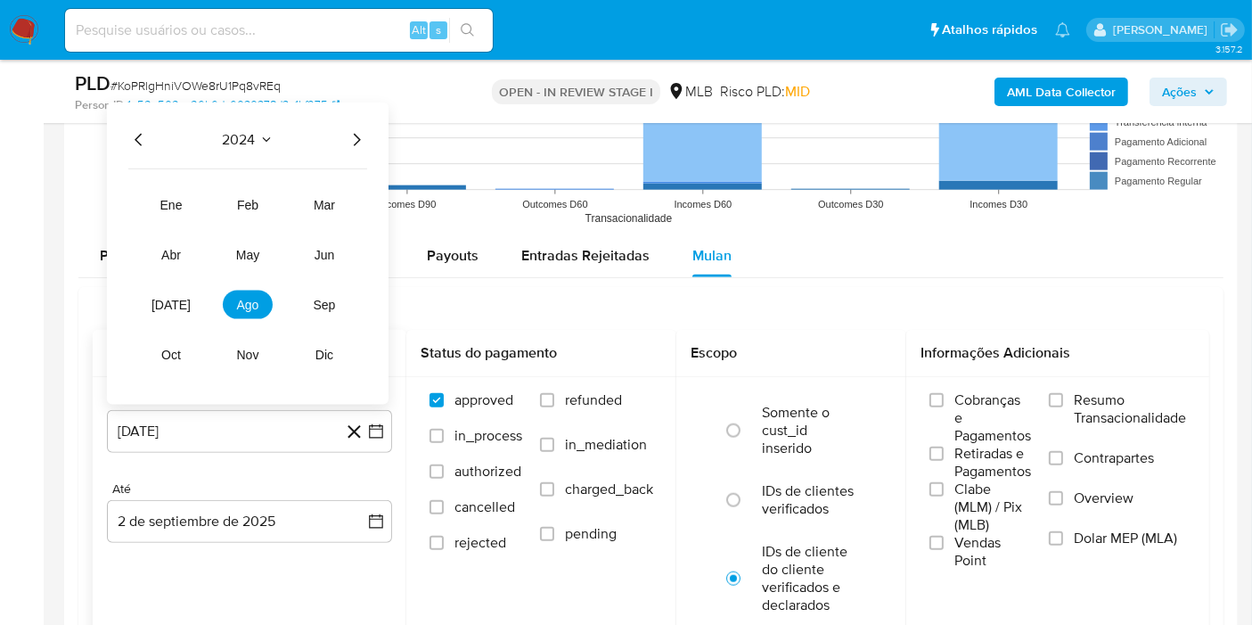
click at [358, 134] on icon "Año siguiente" at bounding box center [356, 139] width 21 height 21
click at [180, 304] on button "jul" at bounding box center [171, 305] width 50 height 29
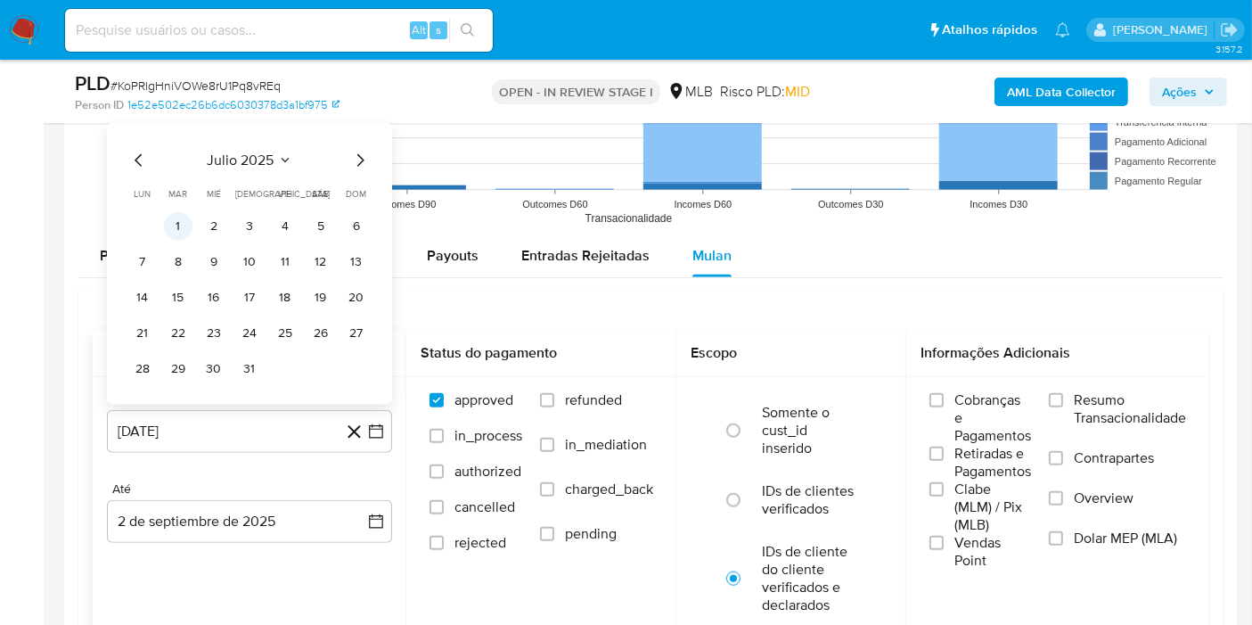
click at [189, 225] on button "1" at bounding box center [178, 226] width 29 height 29
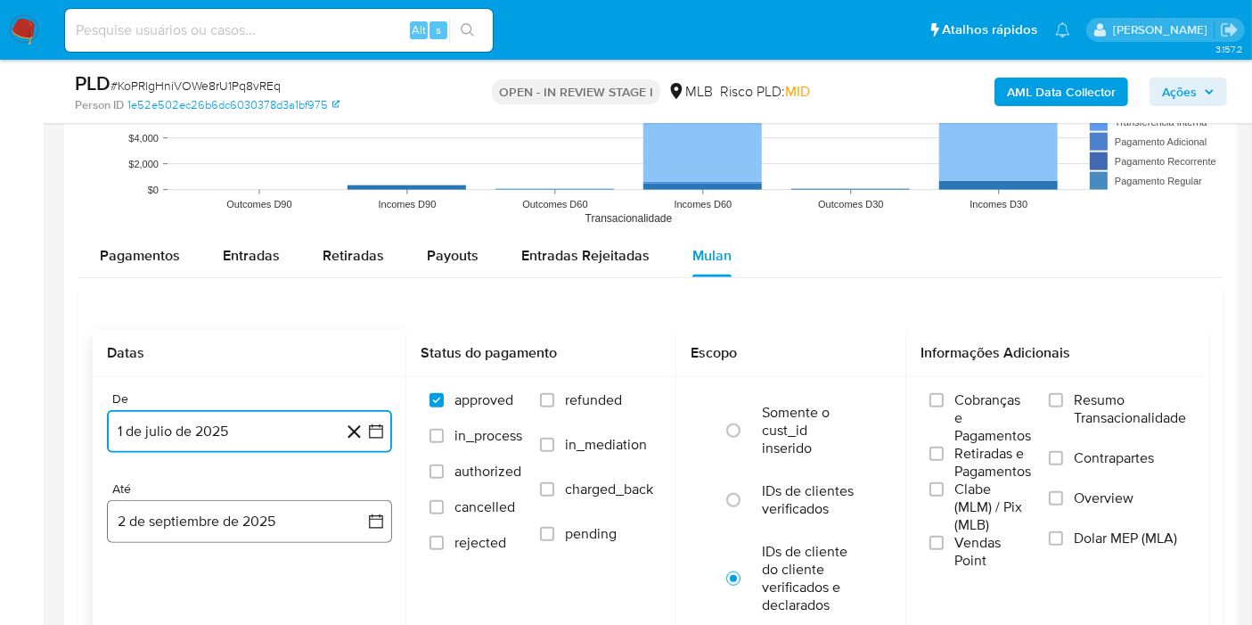
click at [189, 521] on button "2 de septiembre de 2025" at bounding box center [249, 521] width 285 height 43
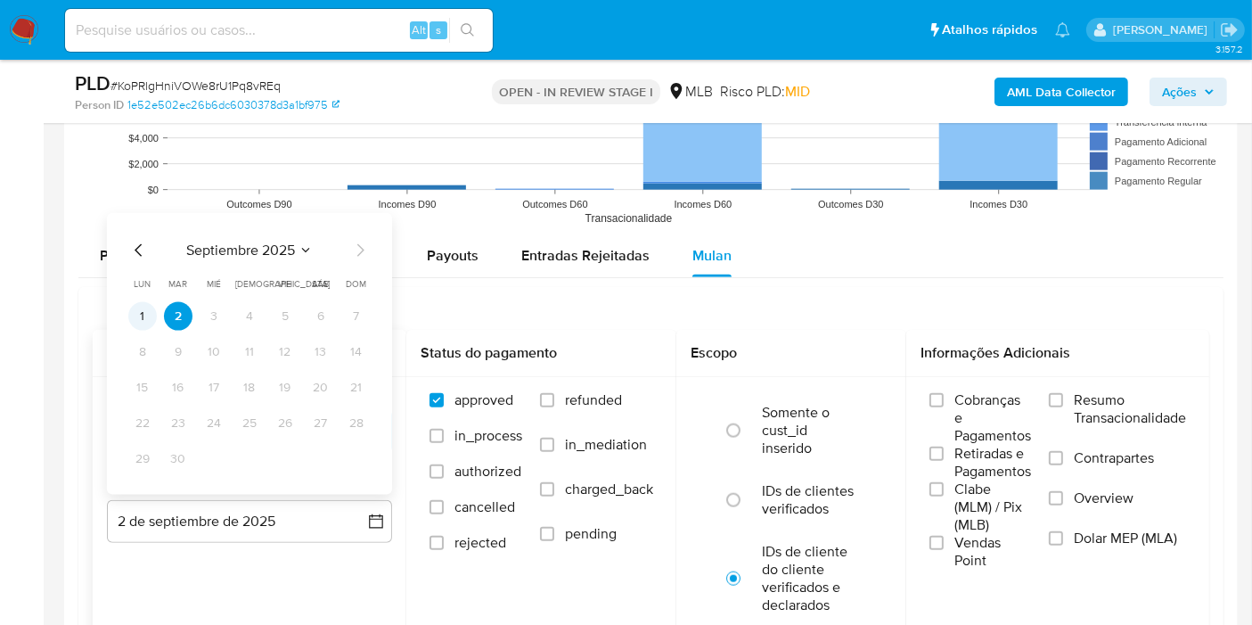
click at [146, 309] on button "1" at bounding box center [142, 316] width 29 height 29
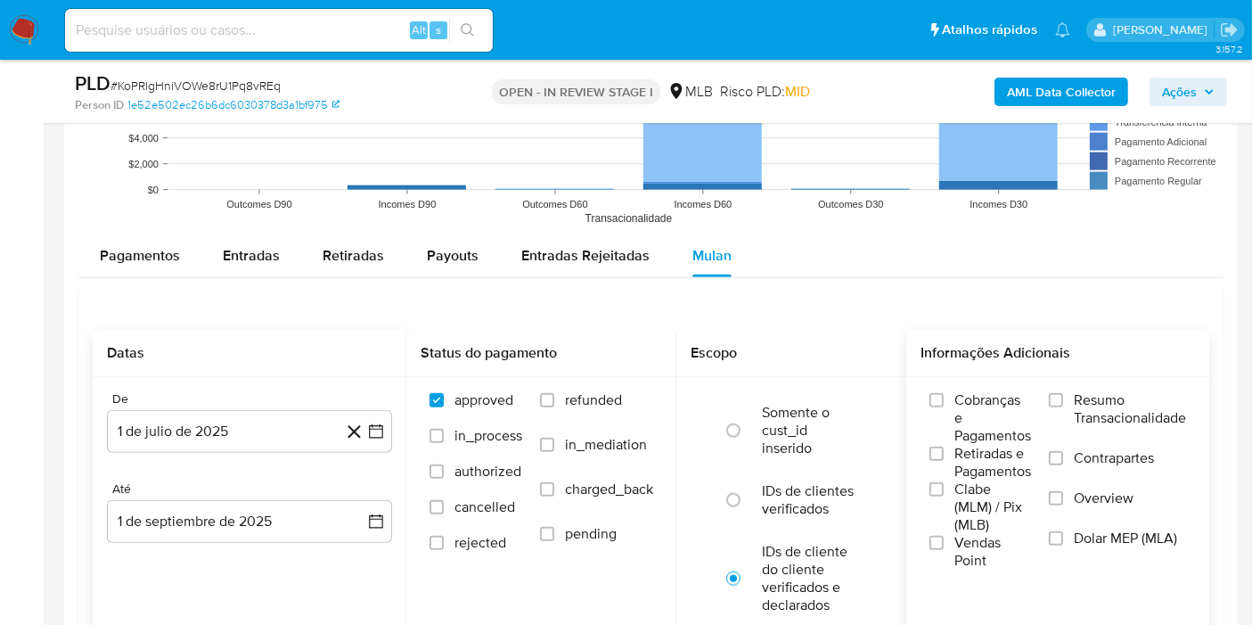
click at [1077, 408] on span "Resumo Transacionalidade" at bounding box center [1130, 409] width 112 height 36
click at [1063, 407] on input "Resumo Transacionalidade" at bounding box center [1056, 400] width 14 height 14
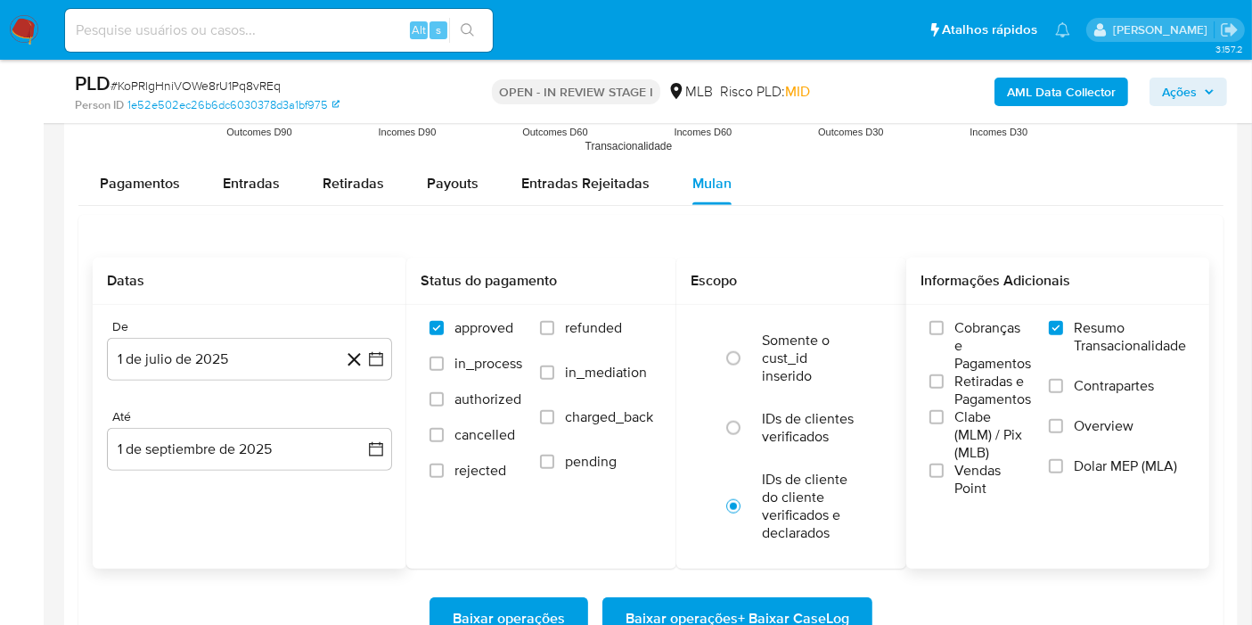
scroll to position [1882, 0]
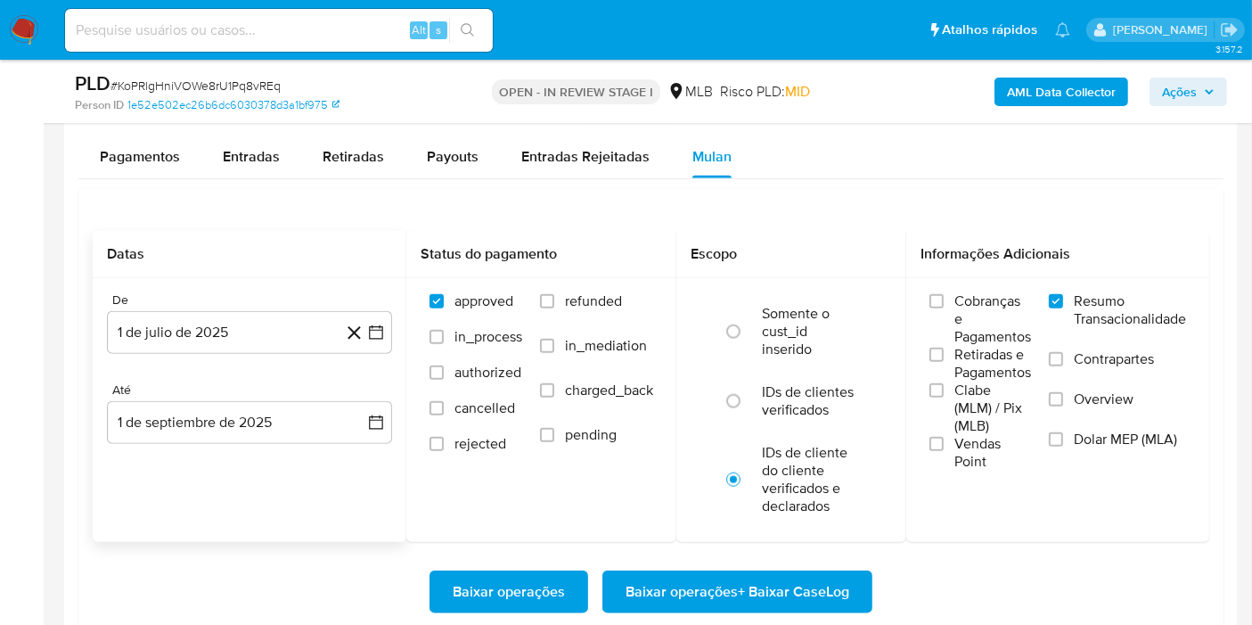
click at [797, 572] on span "Baixar operações + Baixar CaseLog" at bounding box center [738, 591] width 224 height 39
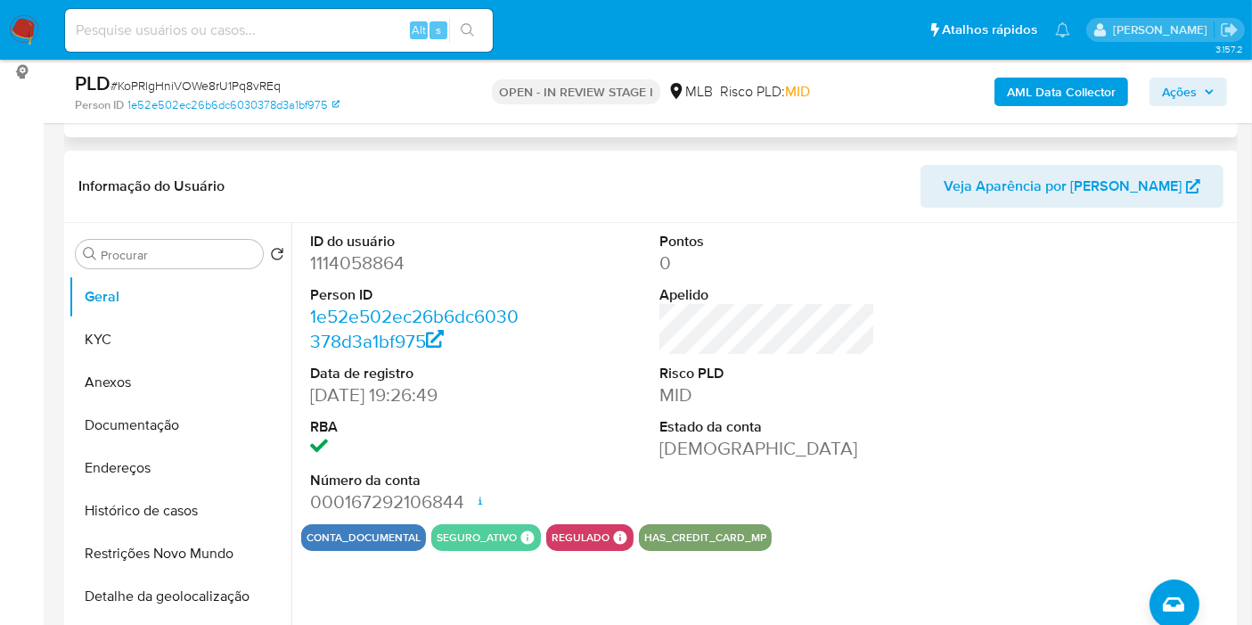
scroll to position [0, 0]
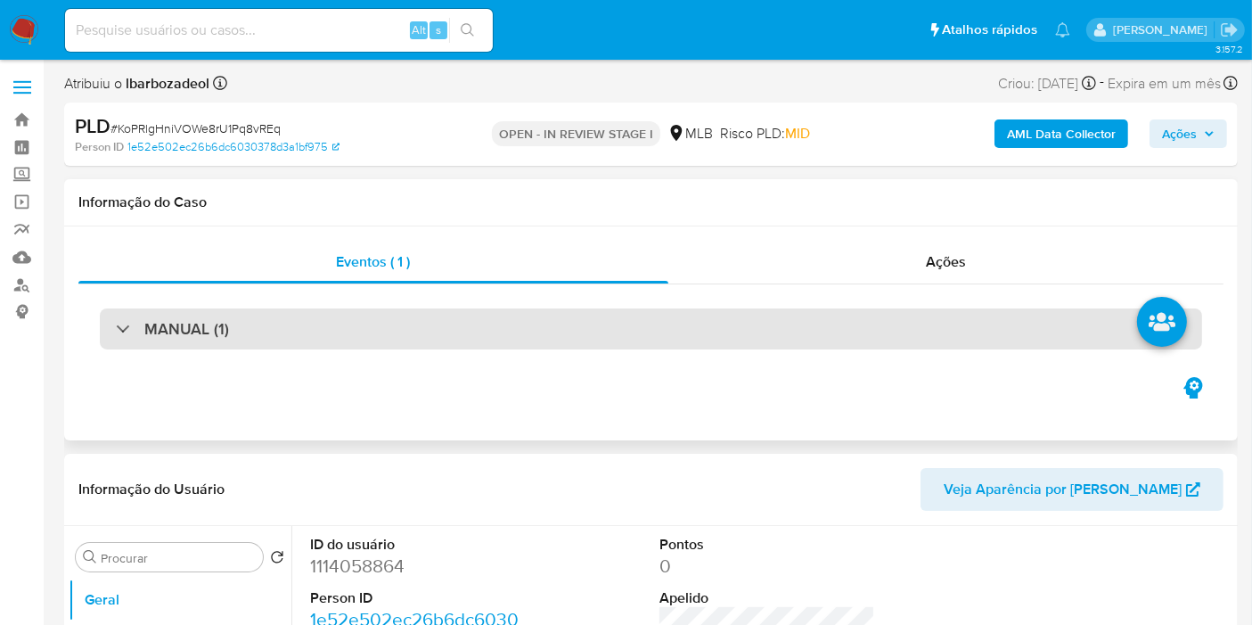
click at [519, 334] on div "MANUAL (1)" at bounding box center [651, 328] width 1103 height 41
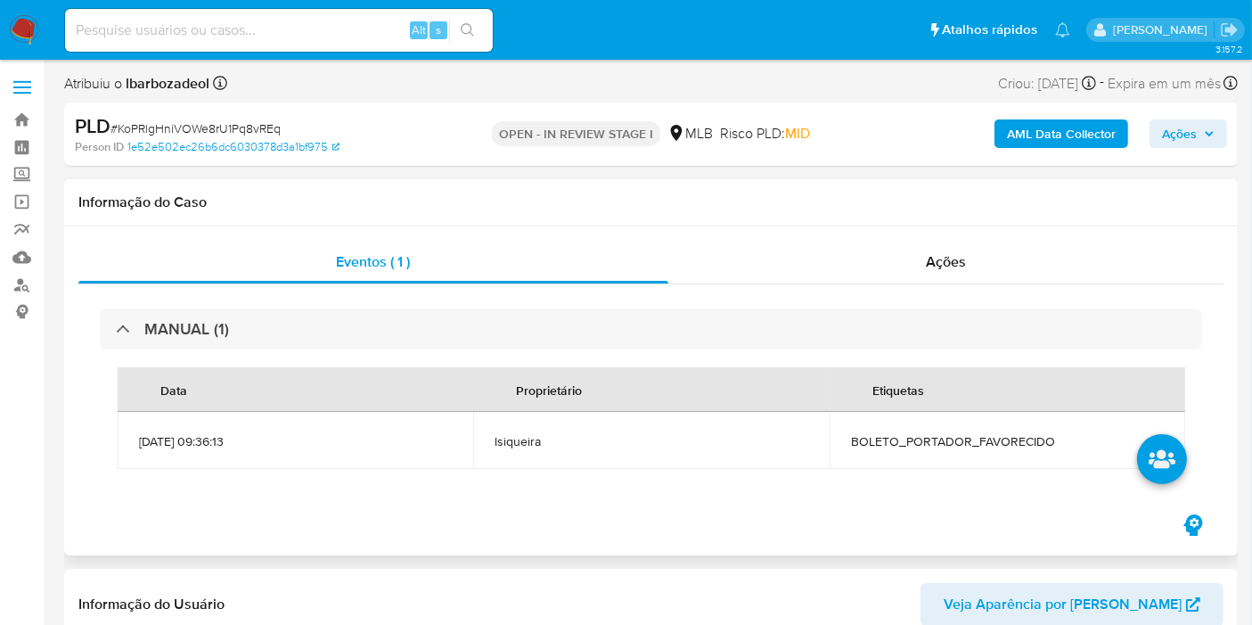
click at [964, 452] on td "BOLETO_PORTADOR_FAVORECIDO" at bounding box center [1008, 440] width 356 height 57
click at [961, 444] on span "BOLETO_PORTADOR_FAVORECIDO" at bounding box center [1007, 441] width 313 height 16
copy span "BOLETO_PORTADOR_FAVORECIDO"
click at [1181, 138] on span "Ações" at bounding box center [1179, 133] width 35 height 29
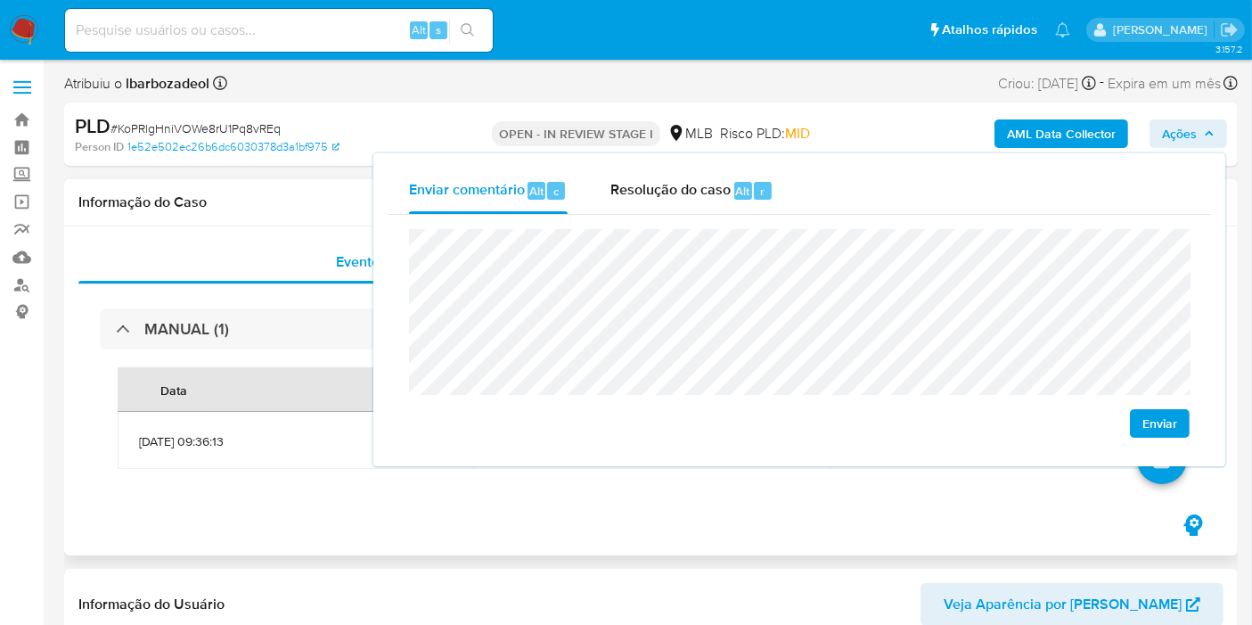
click at [496, 513] on div "Eventos ( 1 ) Ações MANUAL (1) Data Proprietário Etiquetas 14/08/2025 09:36:13 …" at bounding box center [651, 390] width 1174 height 329
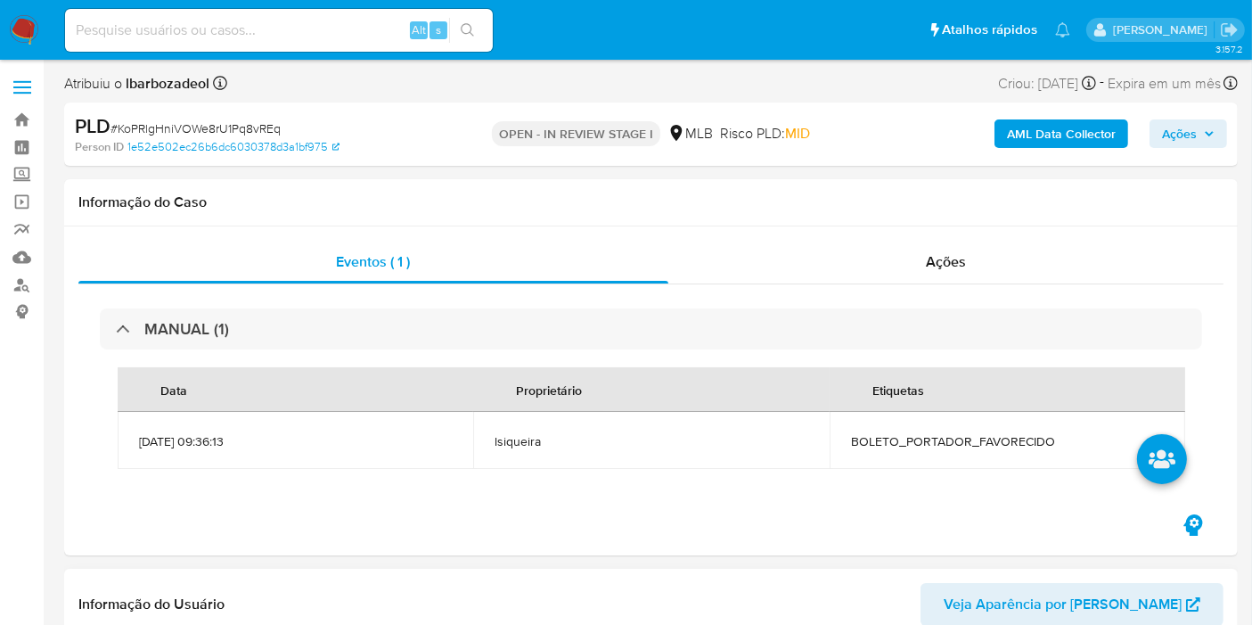
scroll to position [297, 0]
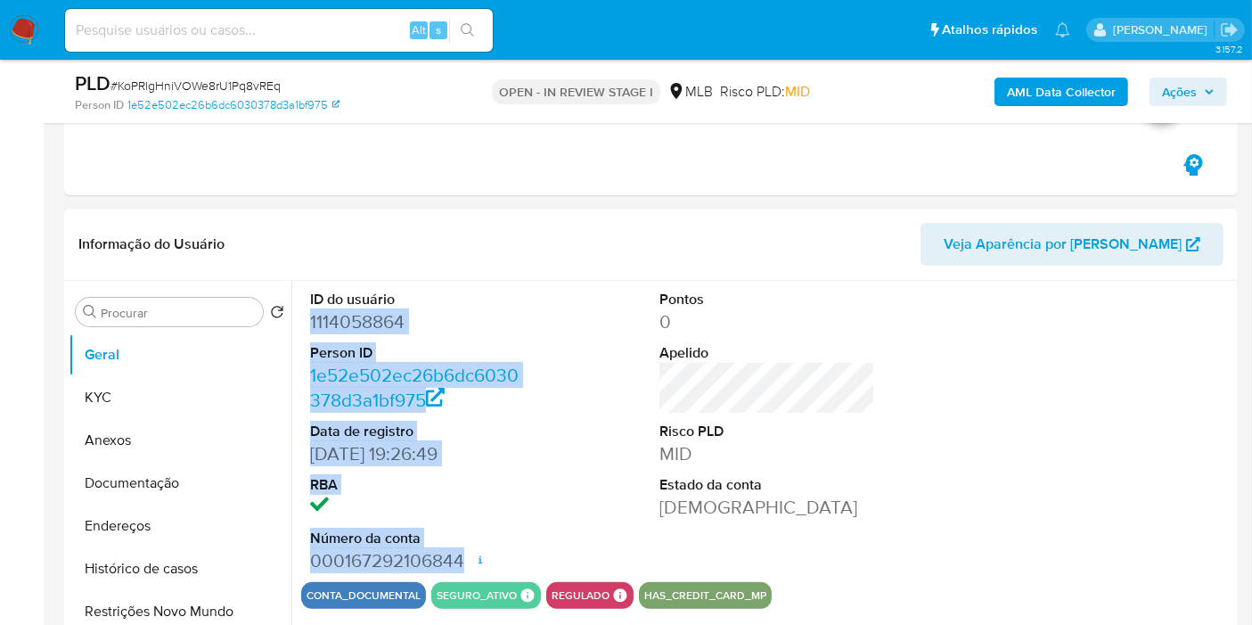
drag, startPoint x: 308, startPoint y: 319, endPoint x: 464, endPoint y: 558, distance: 284.8
click at [464, 558] on div "ID do usuário 1114058864 Person ID 1e52e502ec26b6dc6030378d3a1bf975 Data de reg…" at bounding box center [418, 431] width 234 height 301
copy dl "1114058864 Person ID 1e52e502ec26b6dc6030378d3a1bf975 Data de registro 27/04/20…"
click at [1190, 91] on span "Ações" at bounding box center [1179, 92] width 35 height 29
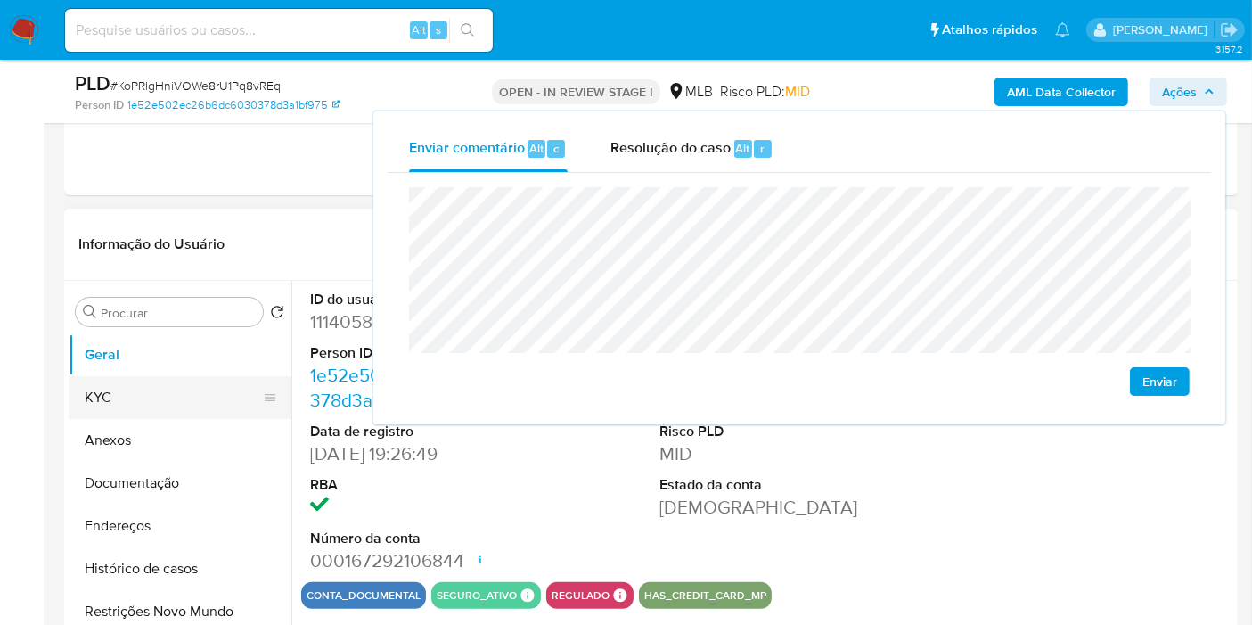
click at [168, 385] on button "KYC" at bounding box center [173, 397] width 209 height 43
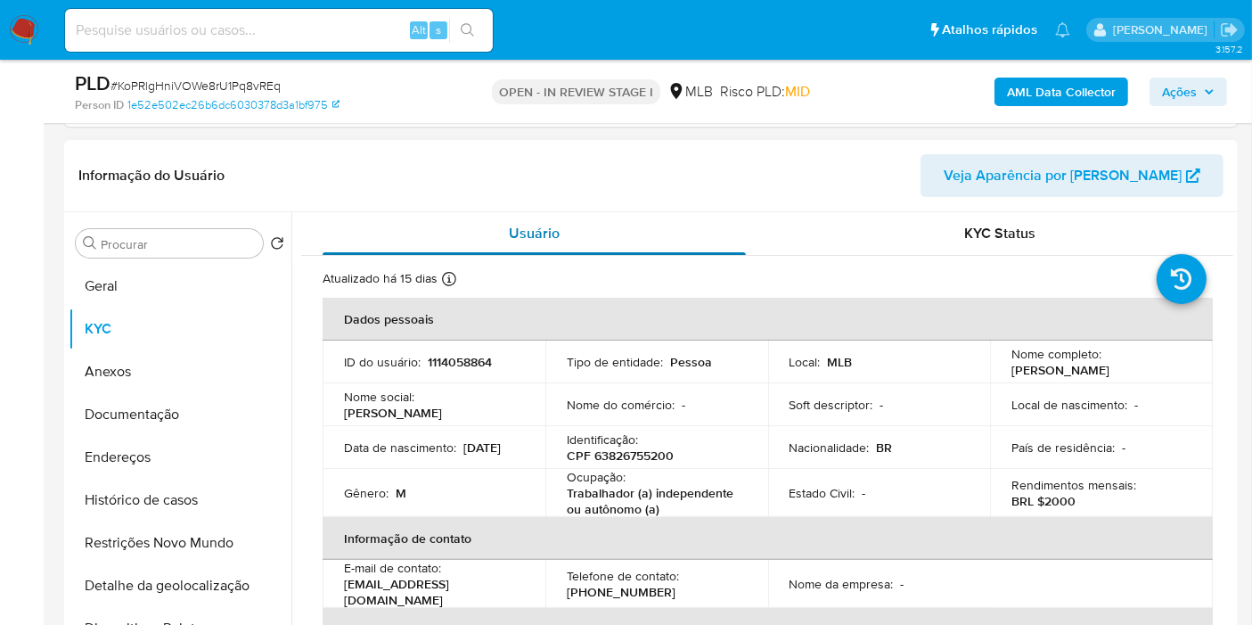
scroll to position [396, 0]
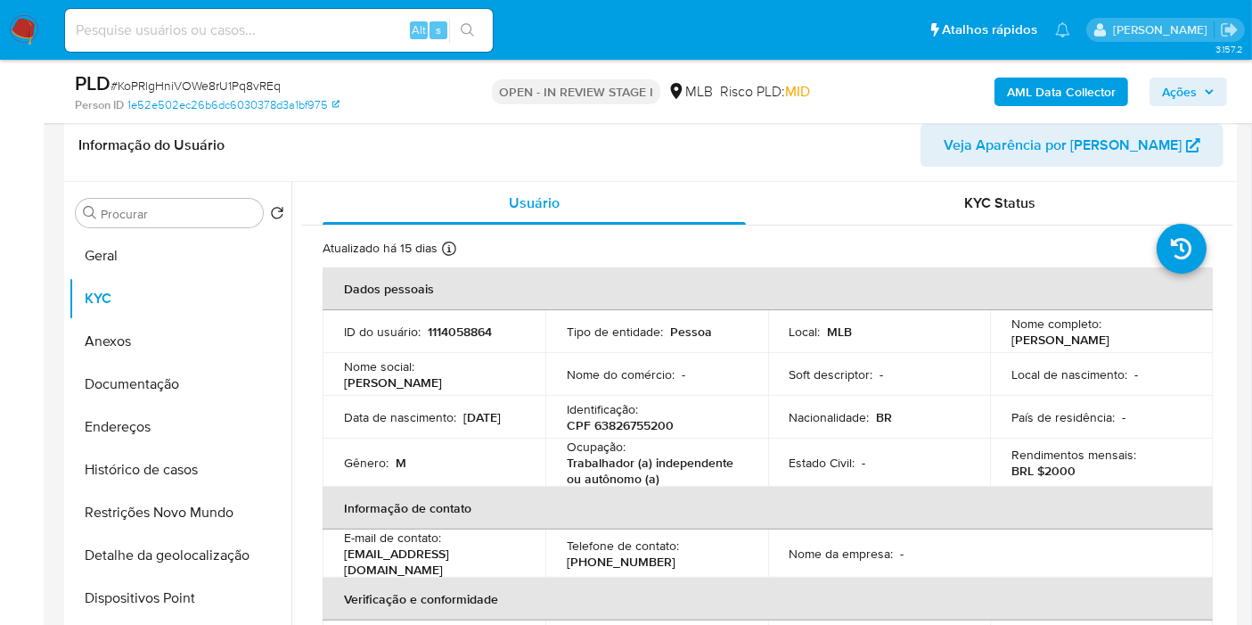
click at [1182, 87] on span "Ações" at bounding box center [1179, 92] width 35 height 29
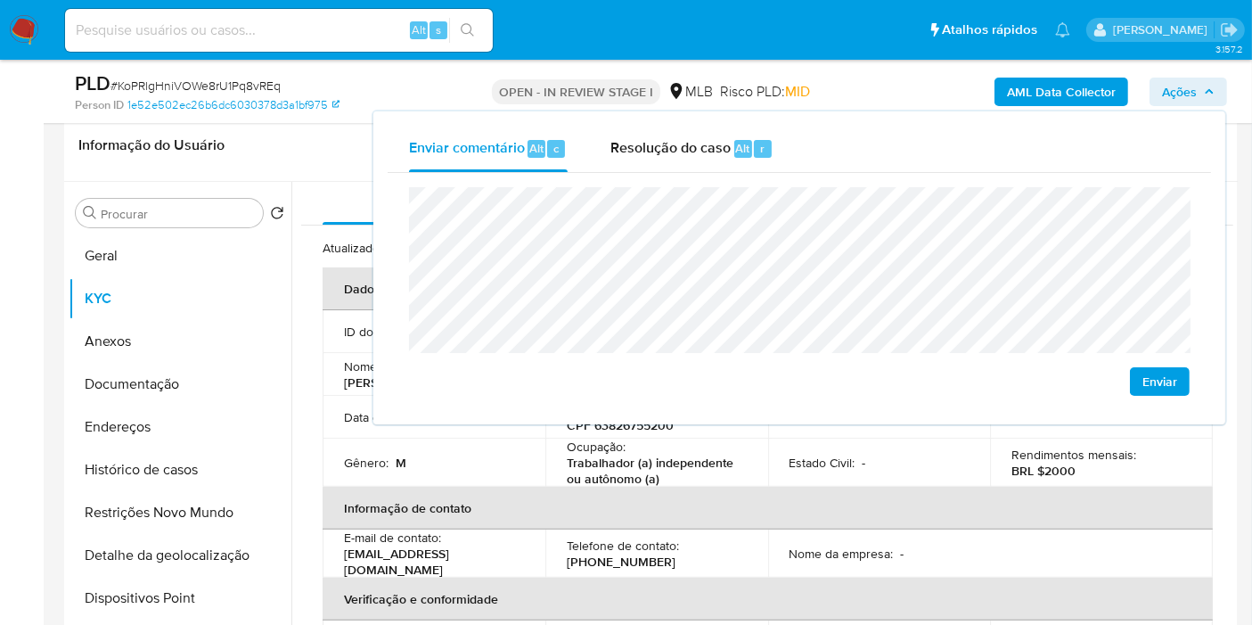
click at [1187, 84] on span "Ações" at bounding box center [1179, 92] width 35 height 29
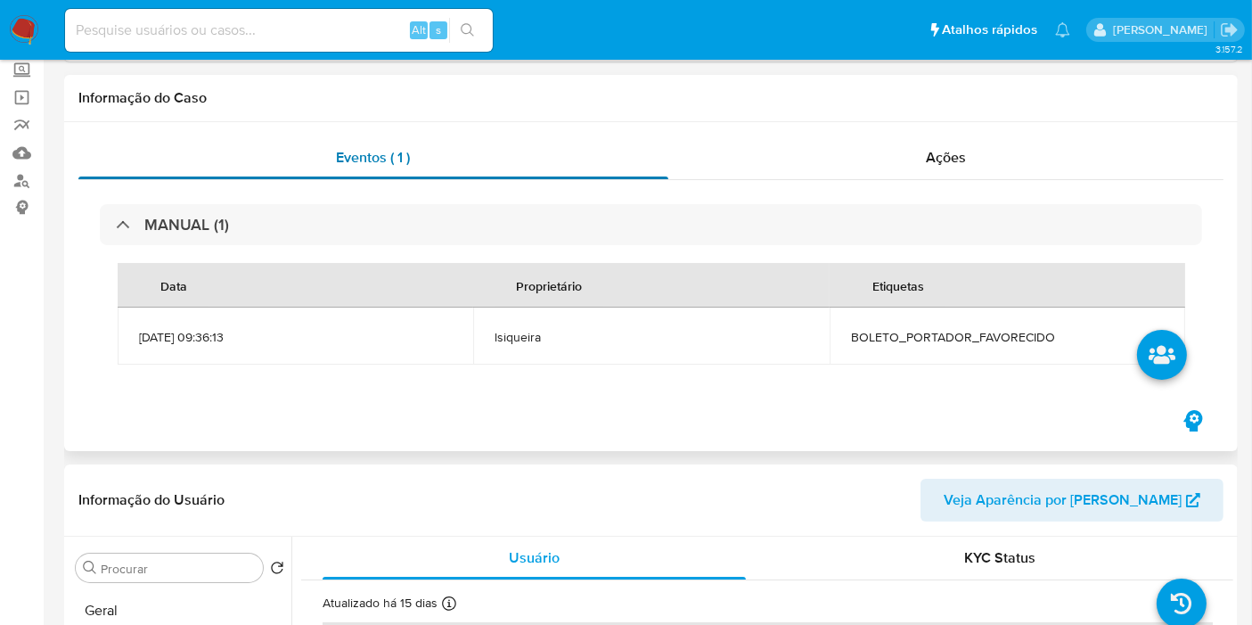
scroll to position [0, 0]
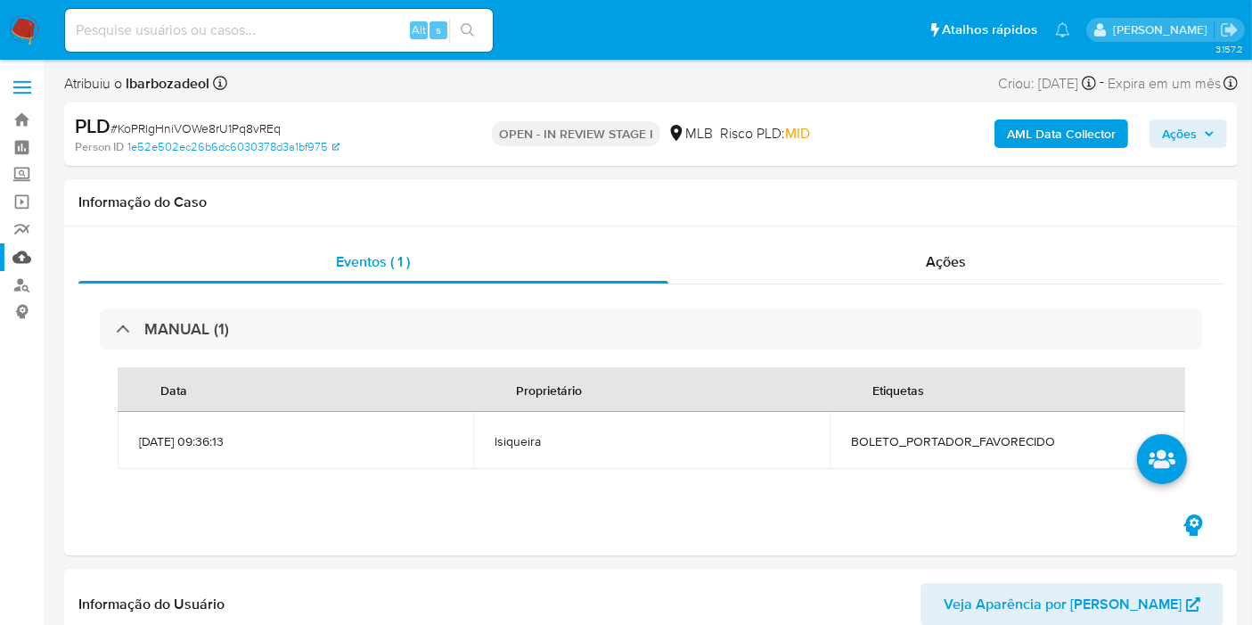
click at [22, 258] on link "Mulan" at bounding box center [106, 257] width 212 height 28
click at [543, 206] on h1 "Informação do Caso" at bounding box center [650, 202] width 1145 height 18
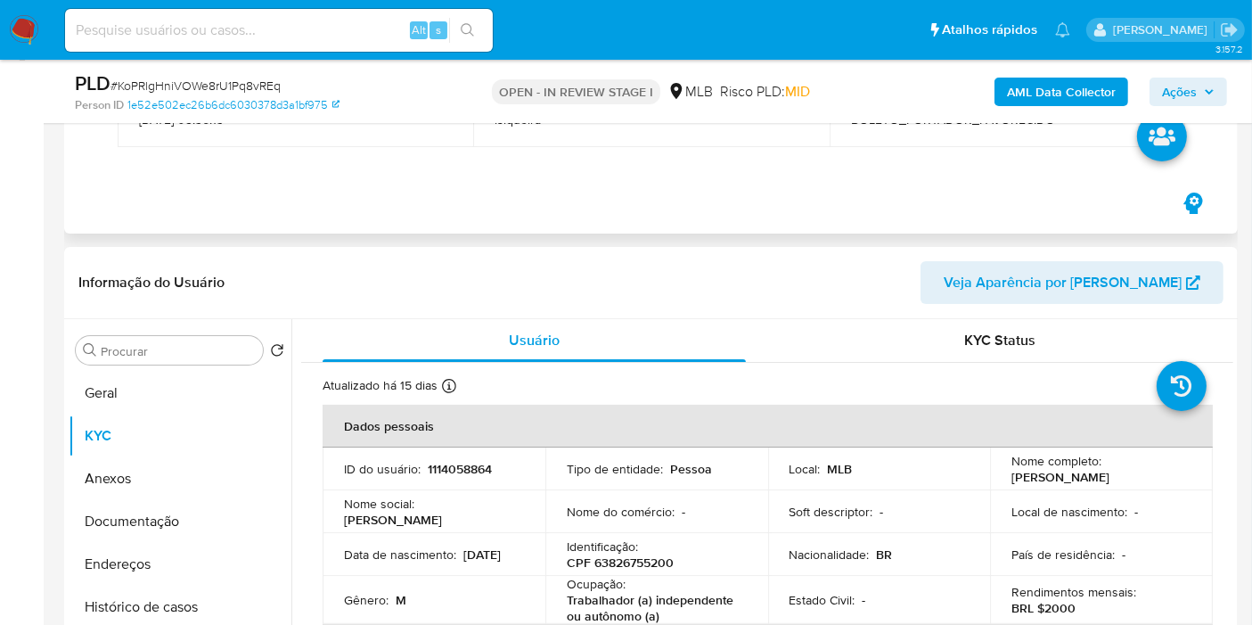
scroll to position [292, 0]
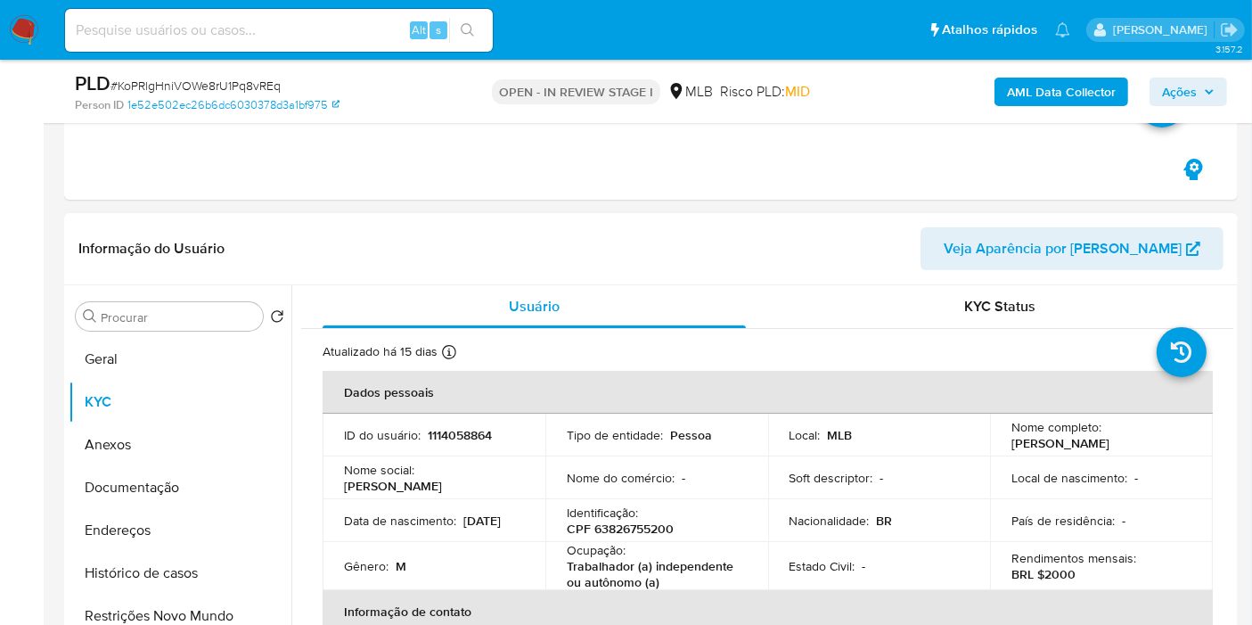
click at [531, 351] on div "Atualizado há 15 dias Criado: 27/04/2022 20:27:00 Atualizado: 19/08/2025 02:14:…" at bounding box center [745, 354] width 845 height 23
click at [1214, 52] on nav "Pausado Ver notificaciones Alt s Atalhos rápidos Presiona las siguientes teclas…" at bounding box center [626, 30] width 1252 height 60
click at [1189, 108] on div "AML Data Collector Ações" at bounding box center [1038, 91] width 380 height 42
click at [1190, 93] on span "Ações" at bounding box center [1179, 92] width 35 height 29
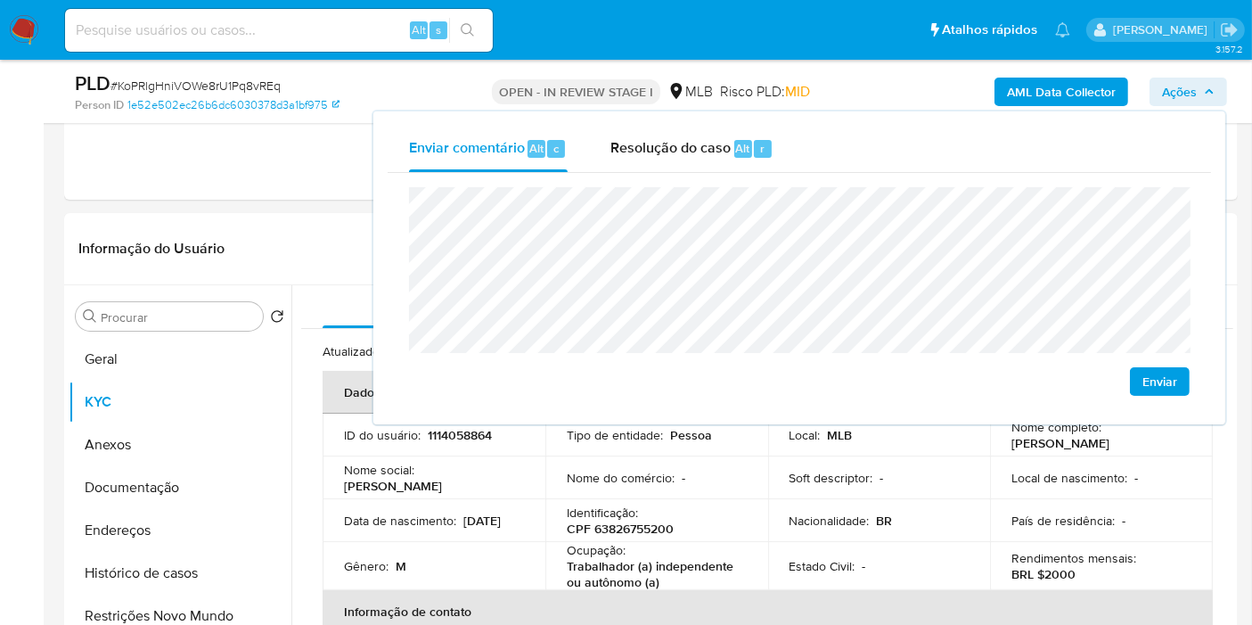
click at [1190, 93] on span "Ações" at bounding box center [1179, 92] width 35 height 29
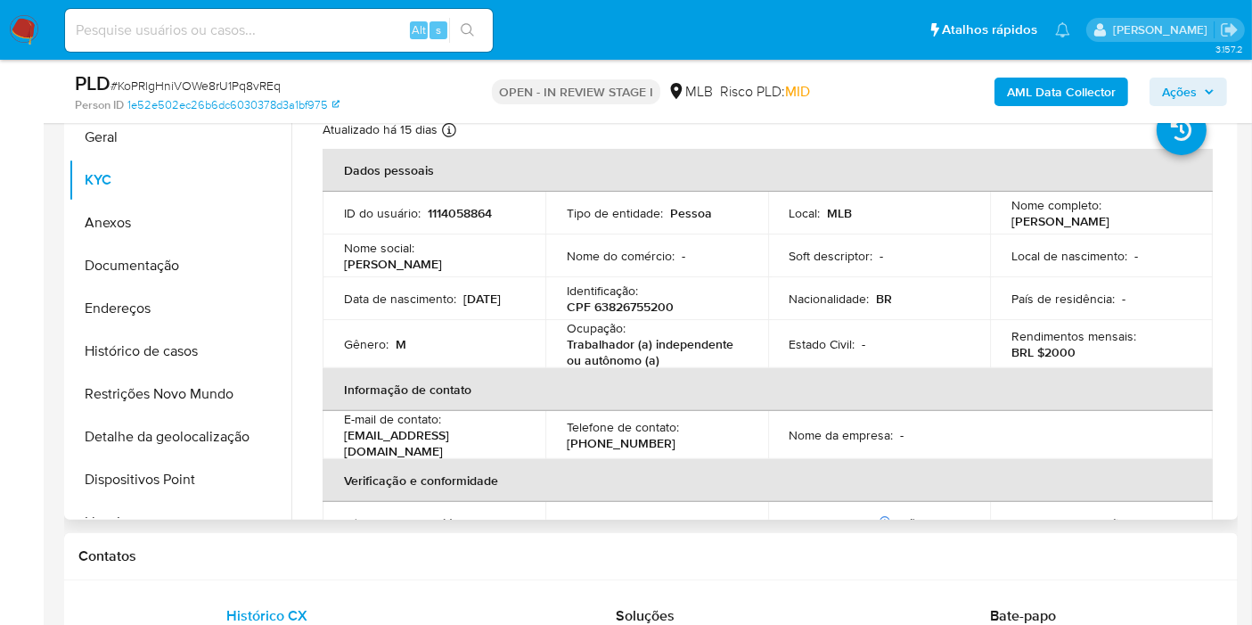
scroll to position [514, 0]
click at [631, 306] on p "CPF 63826755200" at bounding box center [620, 307] width 107 height 16
copy p "63826755200"
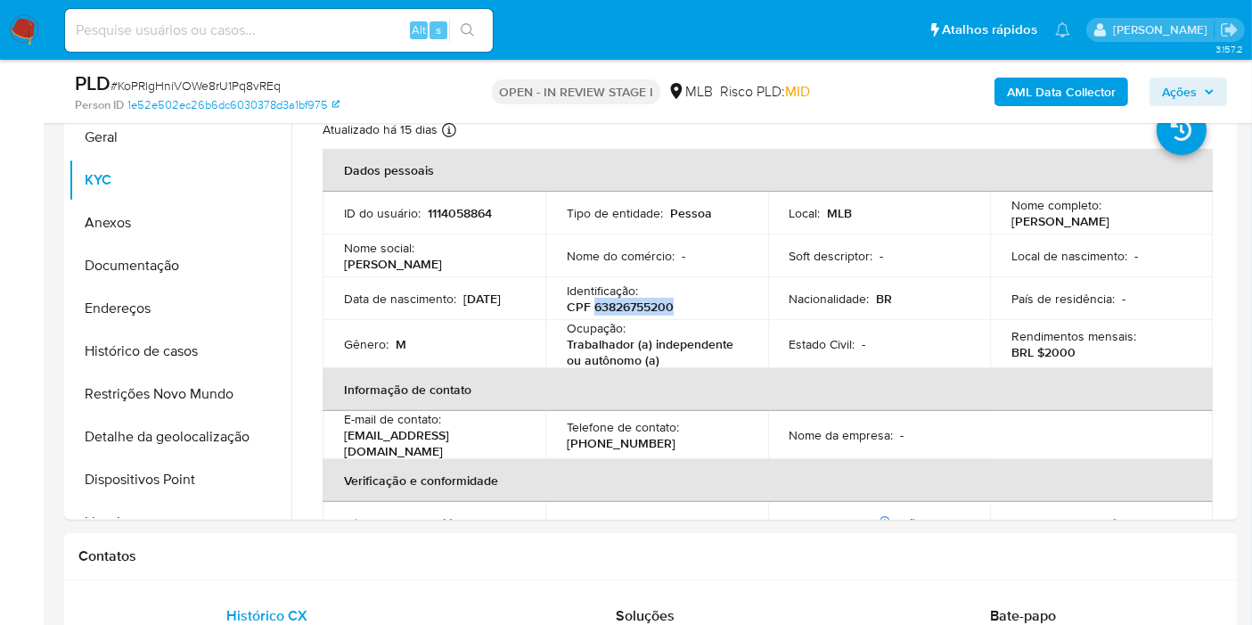
click at [1183, 97] on span "Ações" at bounding box center [1179, 92] width 35 height 29
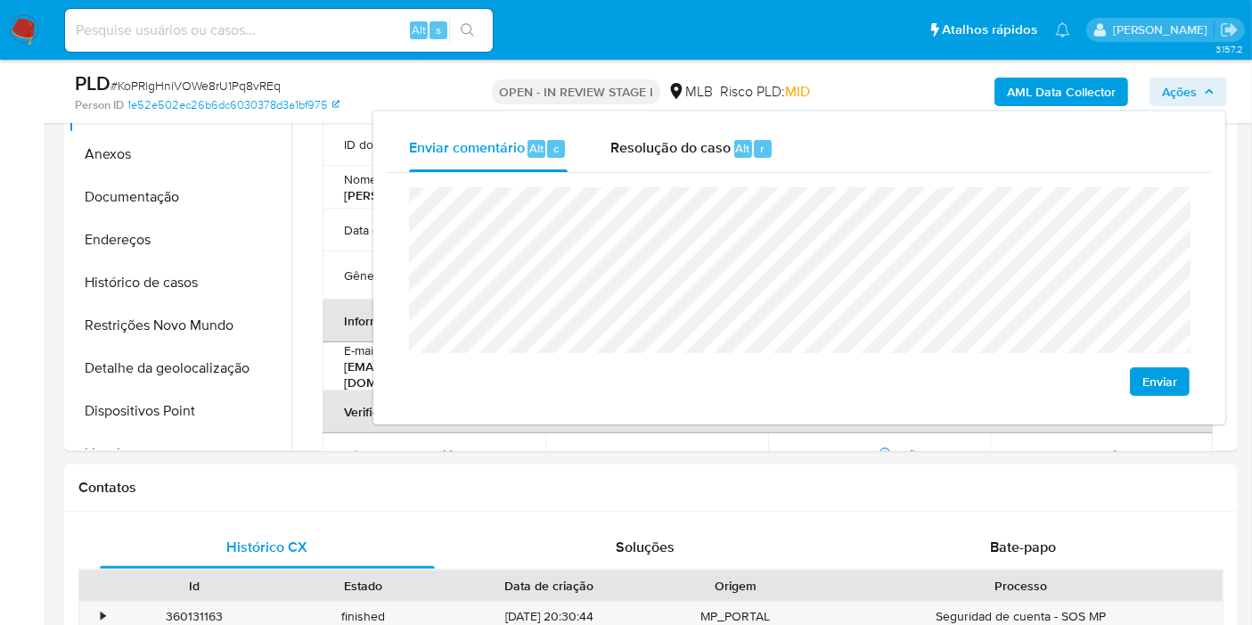
scroll to position [613, 0]
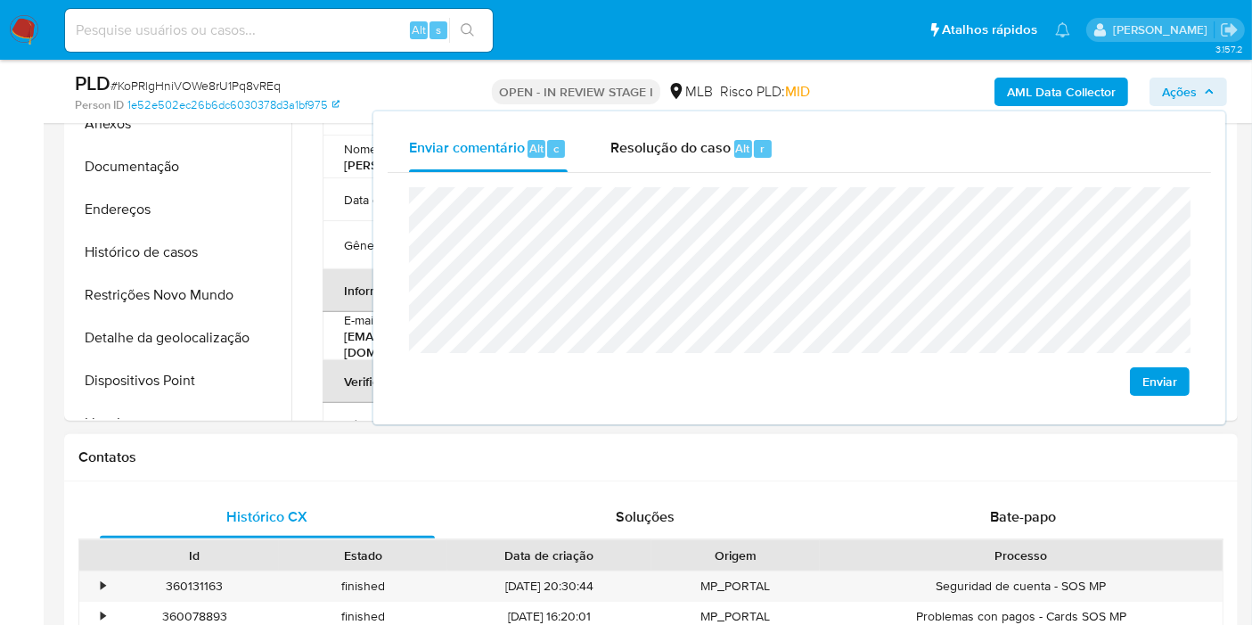
click at [555, 472] on div "Contatos" at bounding box center [651, 457] width 1174 height 47
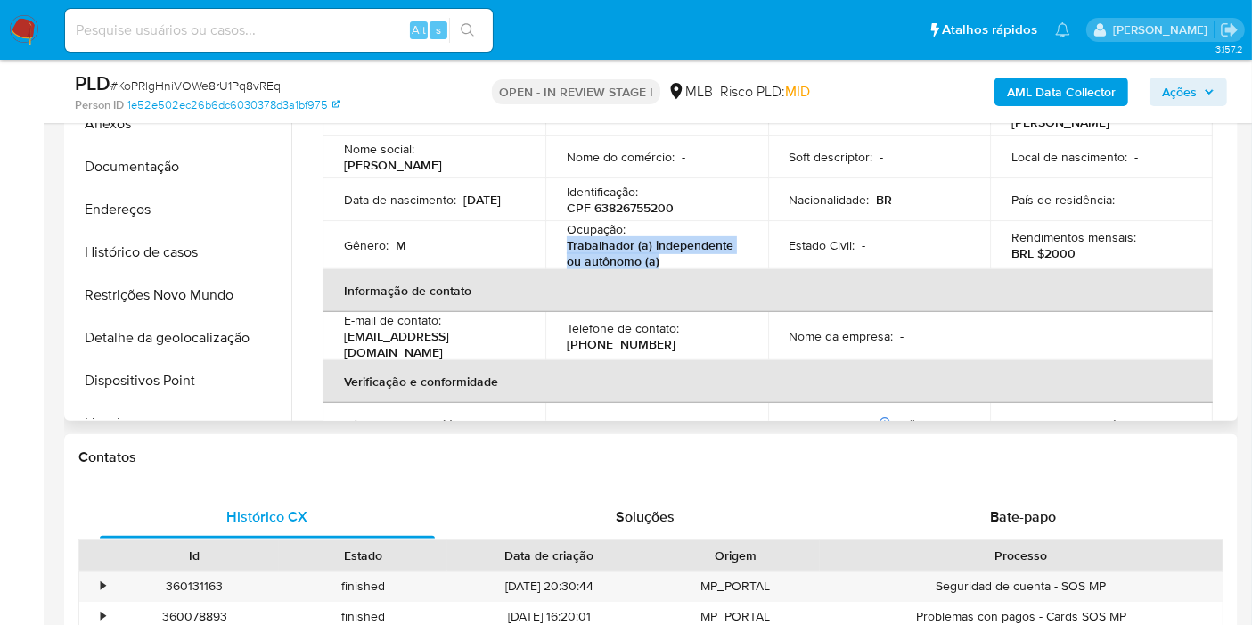
drag, startPoint x: 677, startPoint y: 270, endPoint x: 563, endPoint y: 258, distance: 114.7
click at [563, 258] on td "Ocupação : Trabalhador (a) independente ou autônomo (a)" at bounding box center [657, 245] width 223 height 48
copy p "Trabalhador (a) independente ou autônomo (a)"
click at [1198, 100] on span "Ações" at bounding box center [1188, 91] width 53 height 25
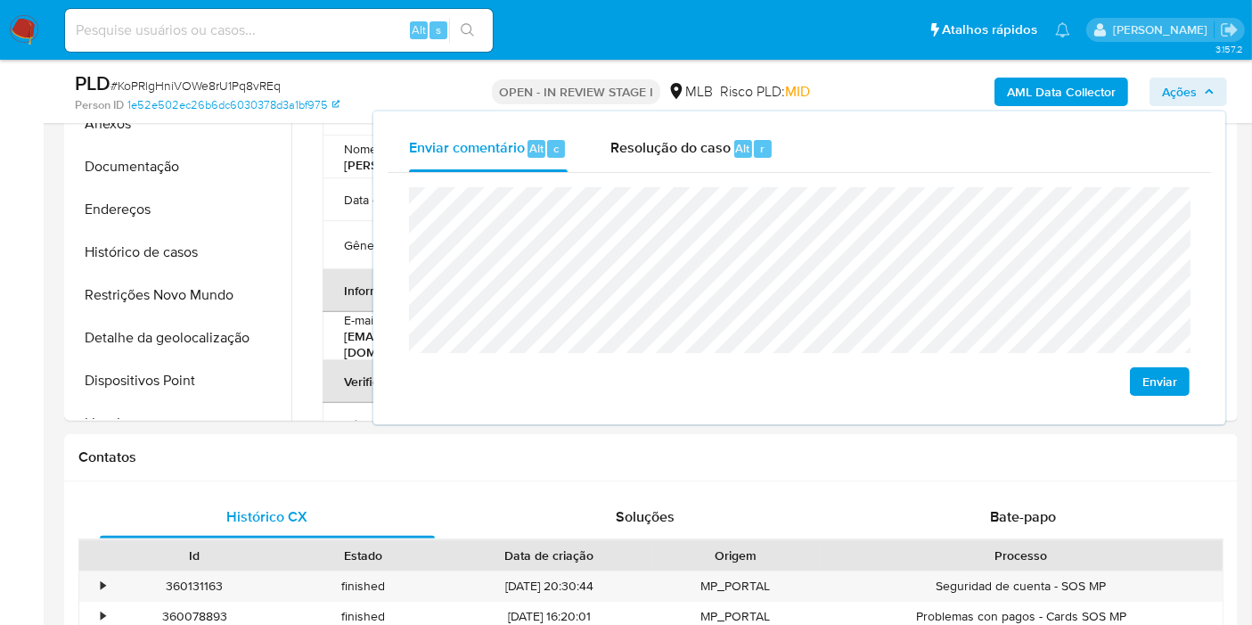
click at [0, 0] on lt-strong "icipação" at bounding box center [0, 0] width 0 height 0
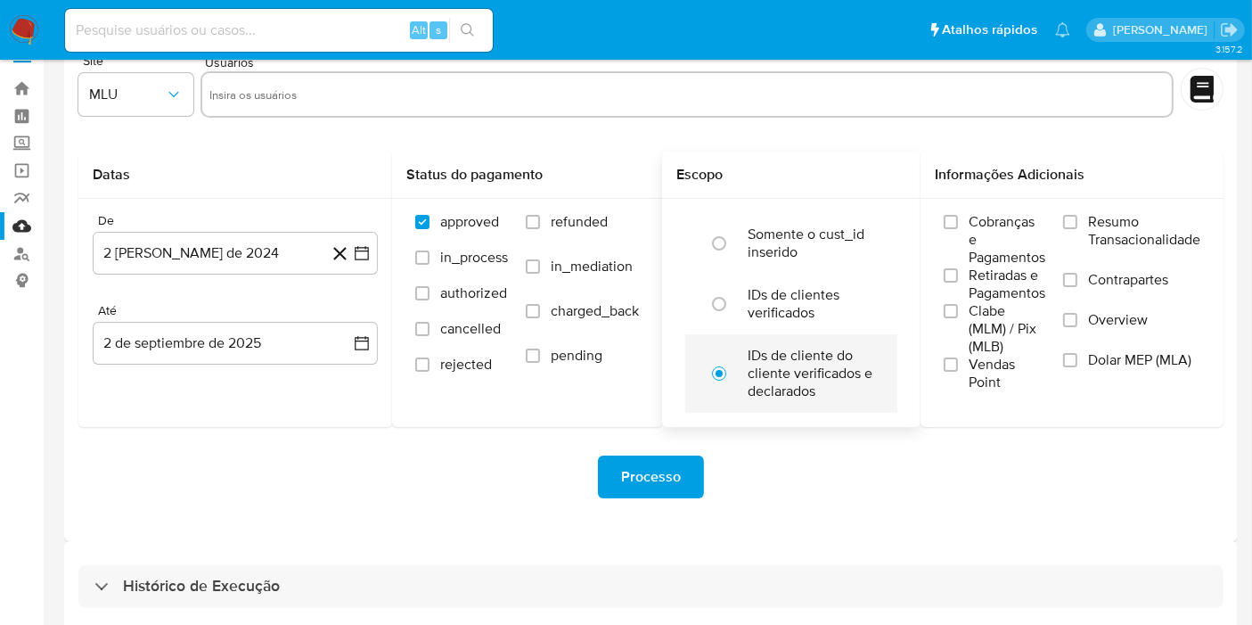
scroll to position [48, 0]
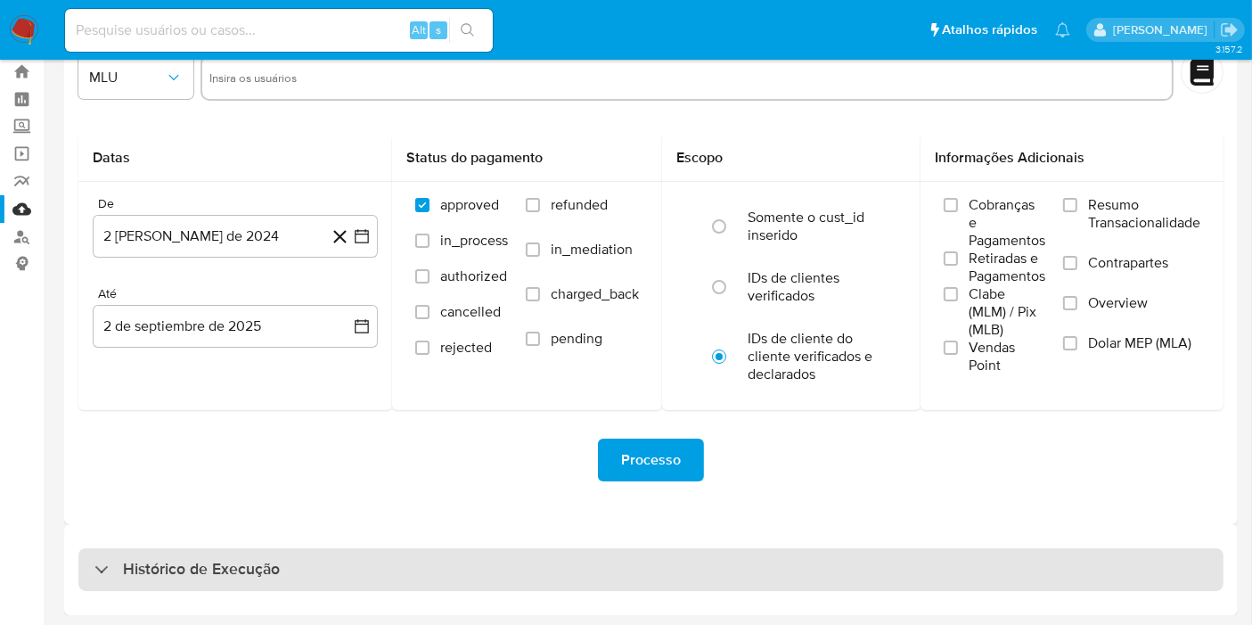
click at [783, 564] on div "Histórico de Execução" at bounding box center [650, 569] width 1145 height 43
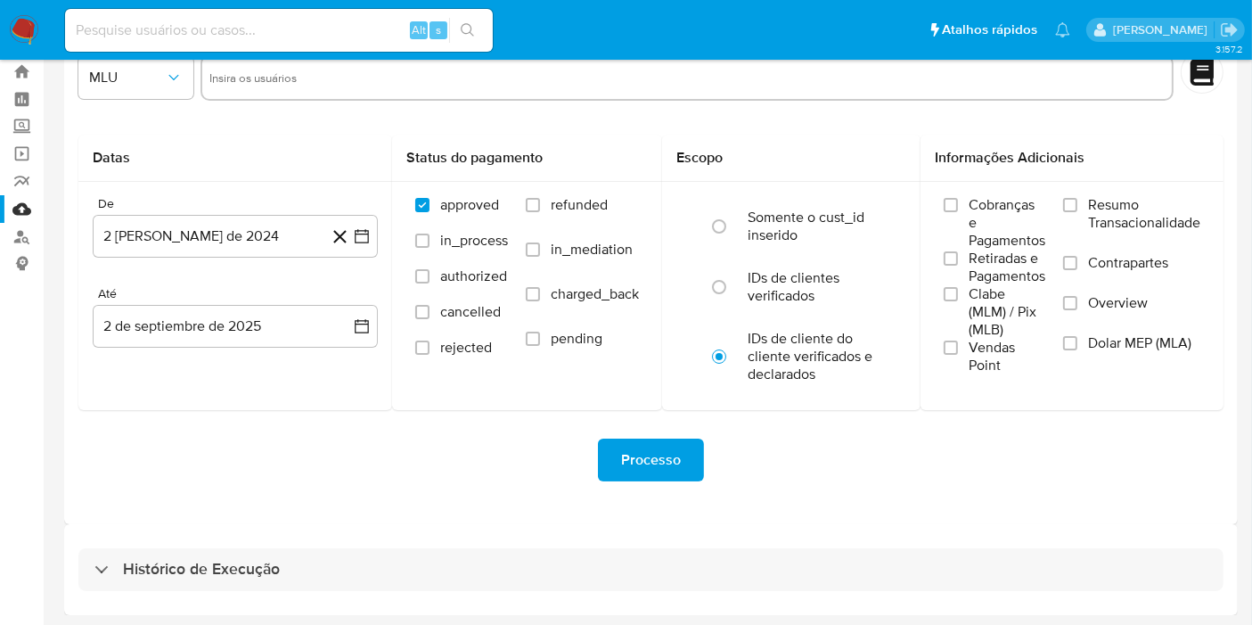
select select "10"
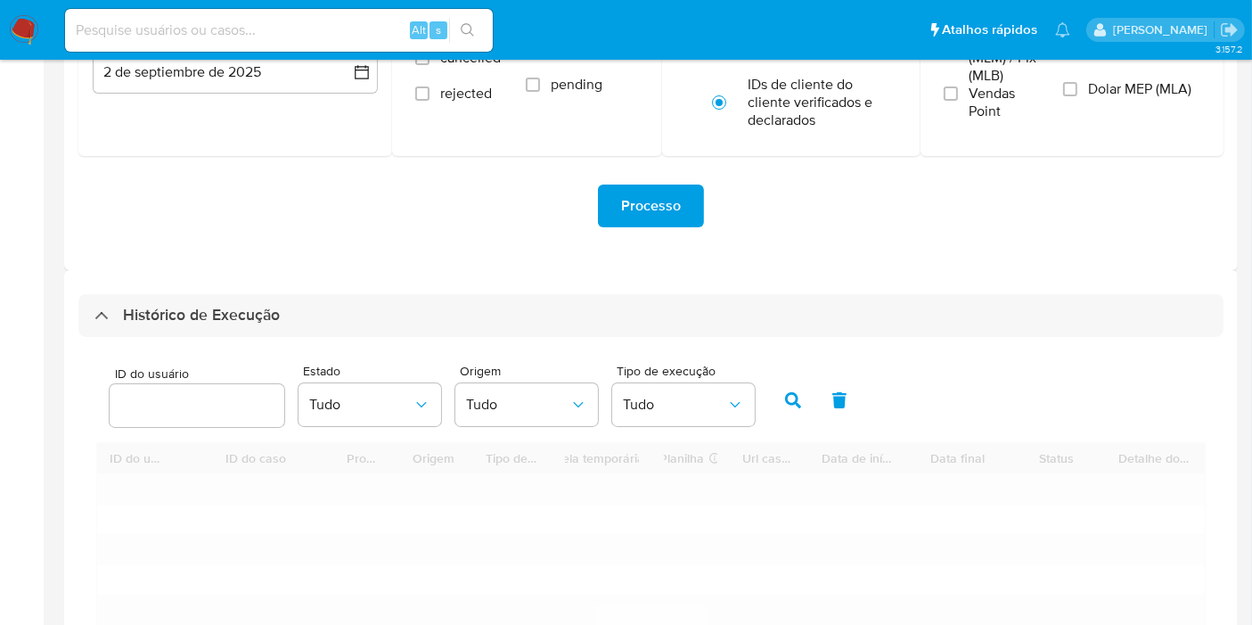
scroll to position [544, 0]
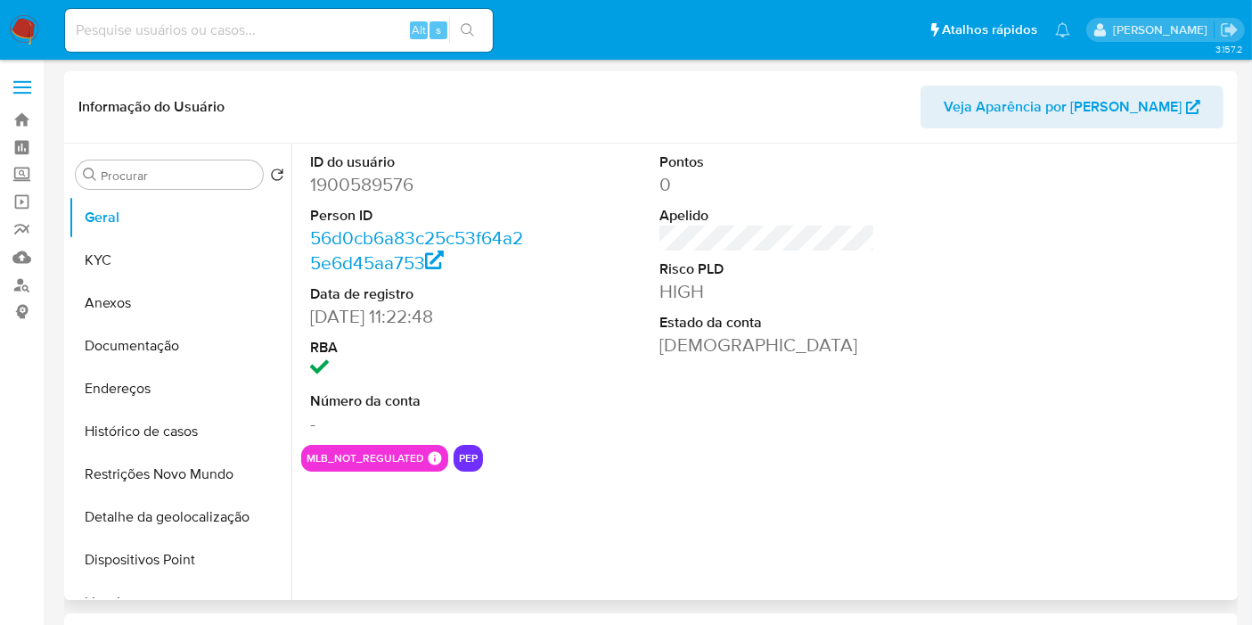
select select "10"
